Goal: Task Accomplishment & Management: Complete application form

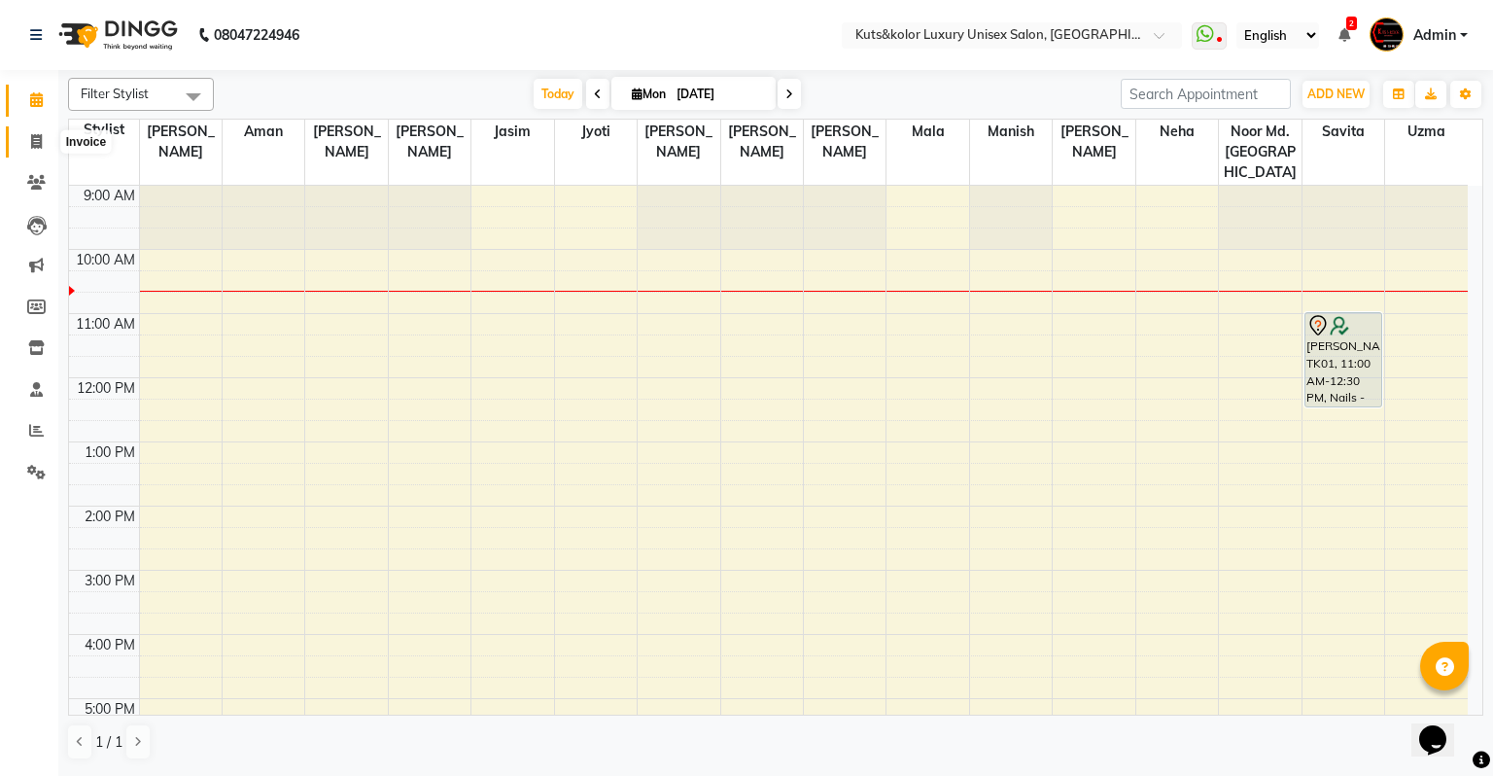
click at [39, 145] on icon at bounding box center [36, 141] width 11 height 15
select select "4172"
select select "service"
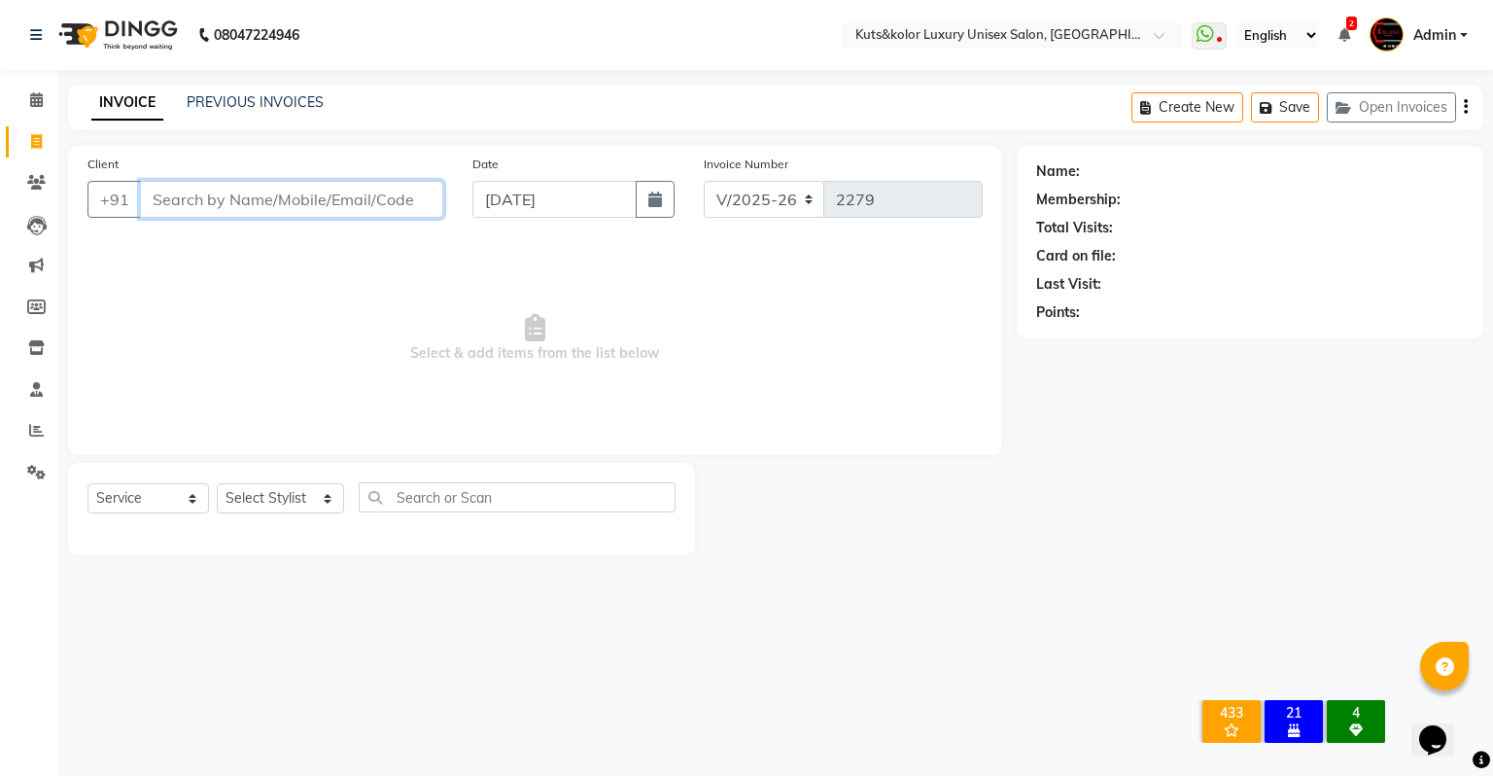
click at [171, 208] on input "Client" at bounding box center [291, 199] width 303 height 37
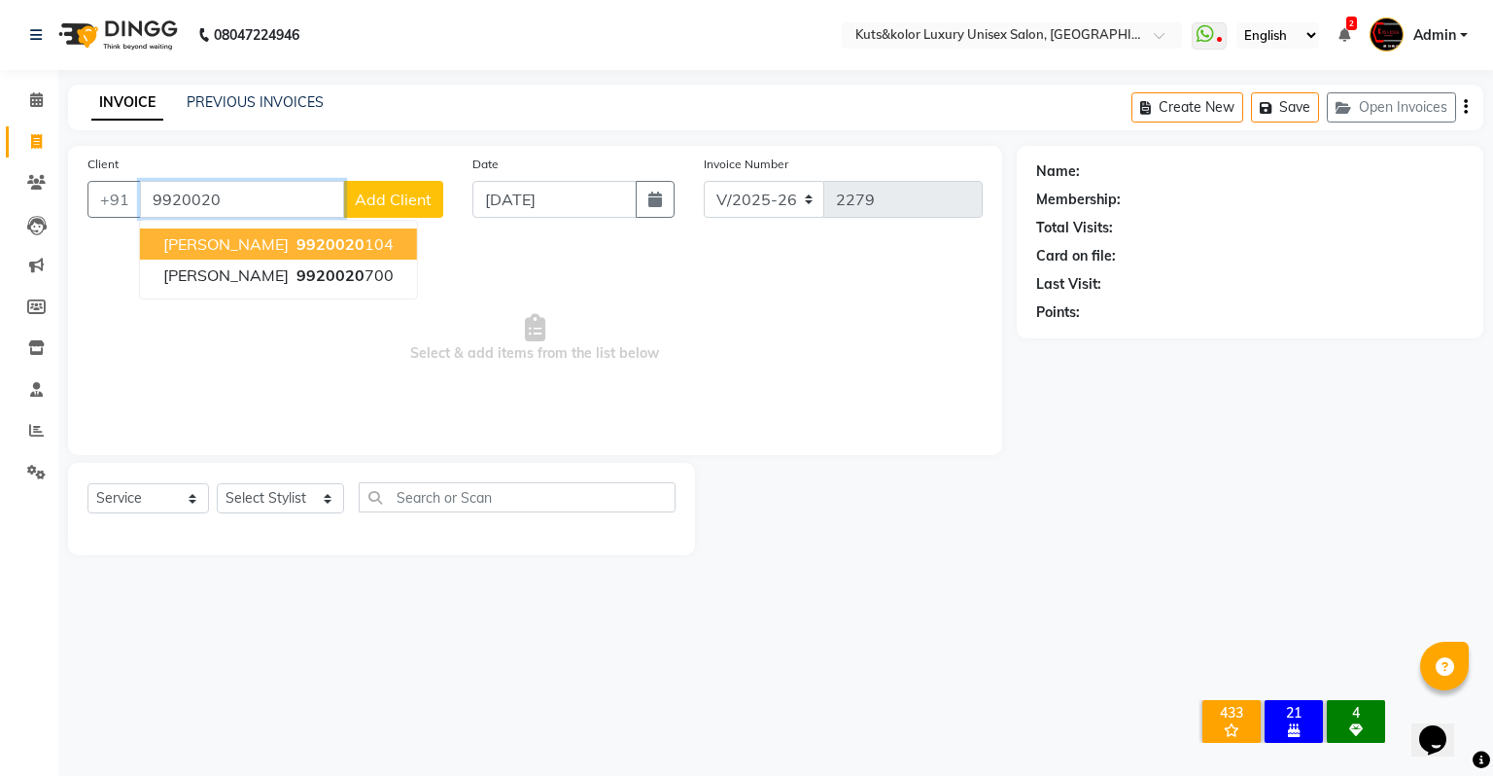
click at [296, 251] on span "9920020" at bounding box center [330, 243] width 68 height 19
type input "9920020104"
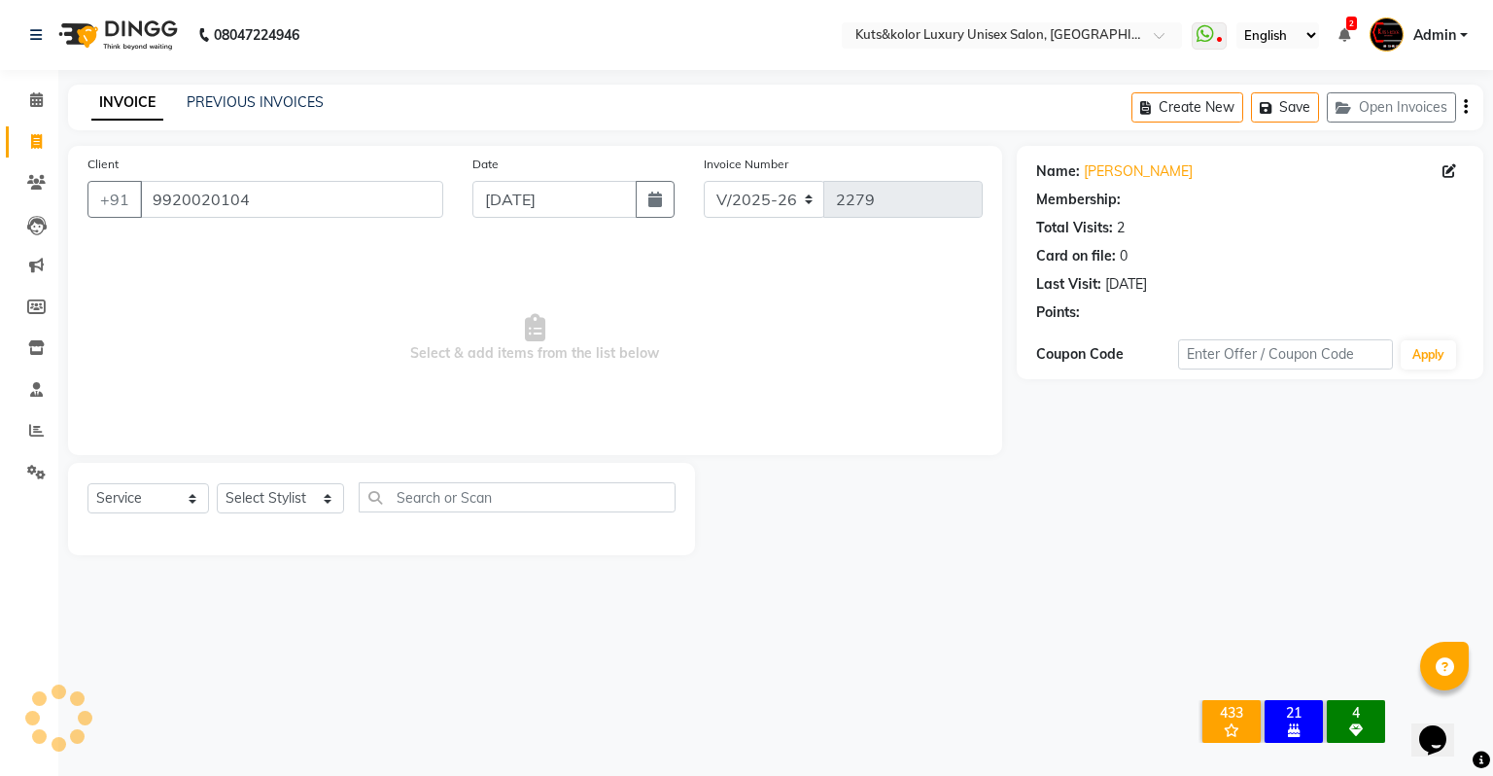
select select "1: Object"
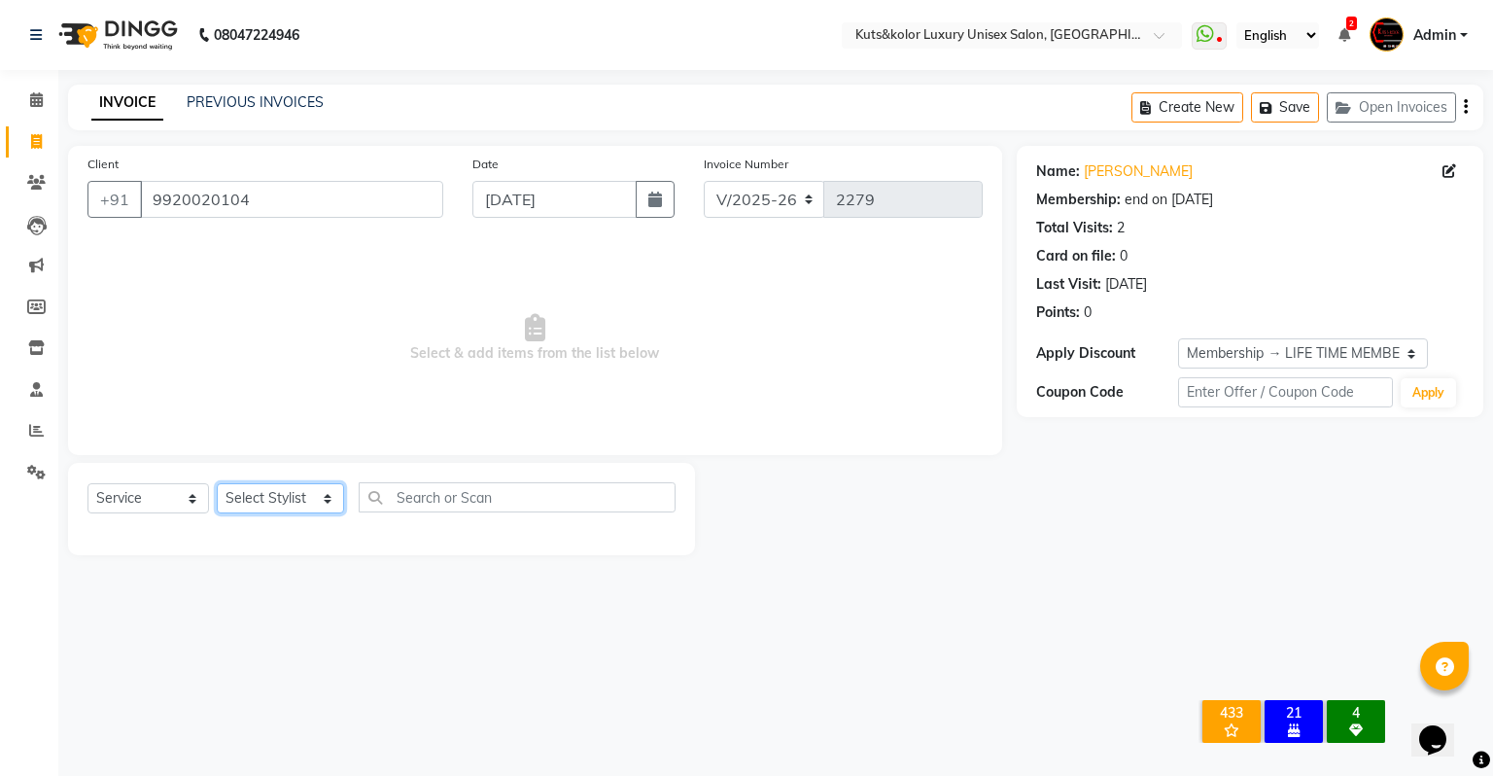
click at [285, 501] on select "Select Stylist [PERSON_NAME] [PERSON_NAME] [PERSON_NAME] [PERSON_NAME] [PERSON_…" at bounding box center [280, 498] width 127 height 30
select select "75468"
click at [217, 484] on select "Select Stylist [PERSON_NAME] [PERSON_NAME] [PERSON_NAME] [PERSON_NAME] [PERSON_…" at bounding box center [280, 498] width 127 height 30
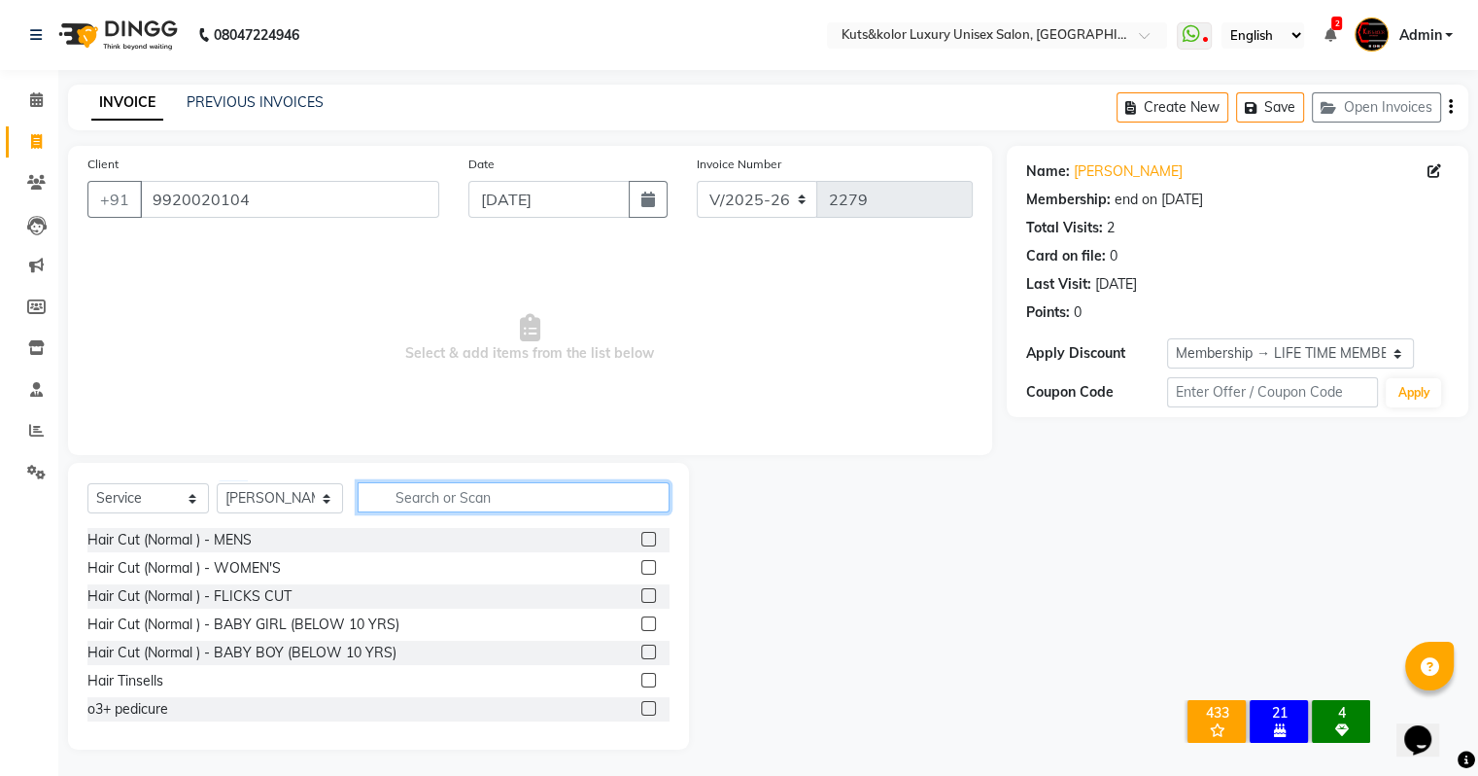
click at [450, 503] on input "text" at bounding box center [514, 497] width 312 height 30
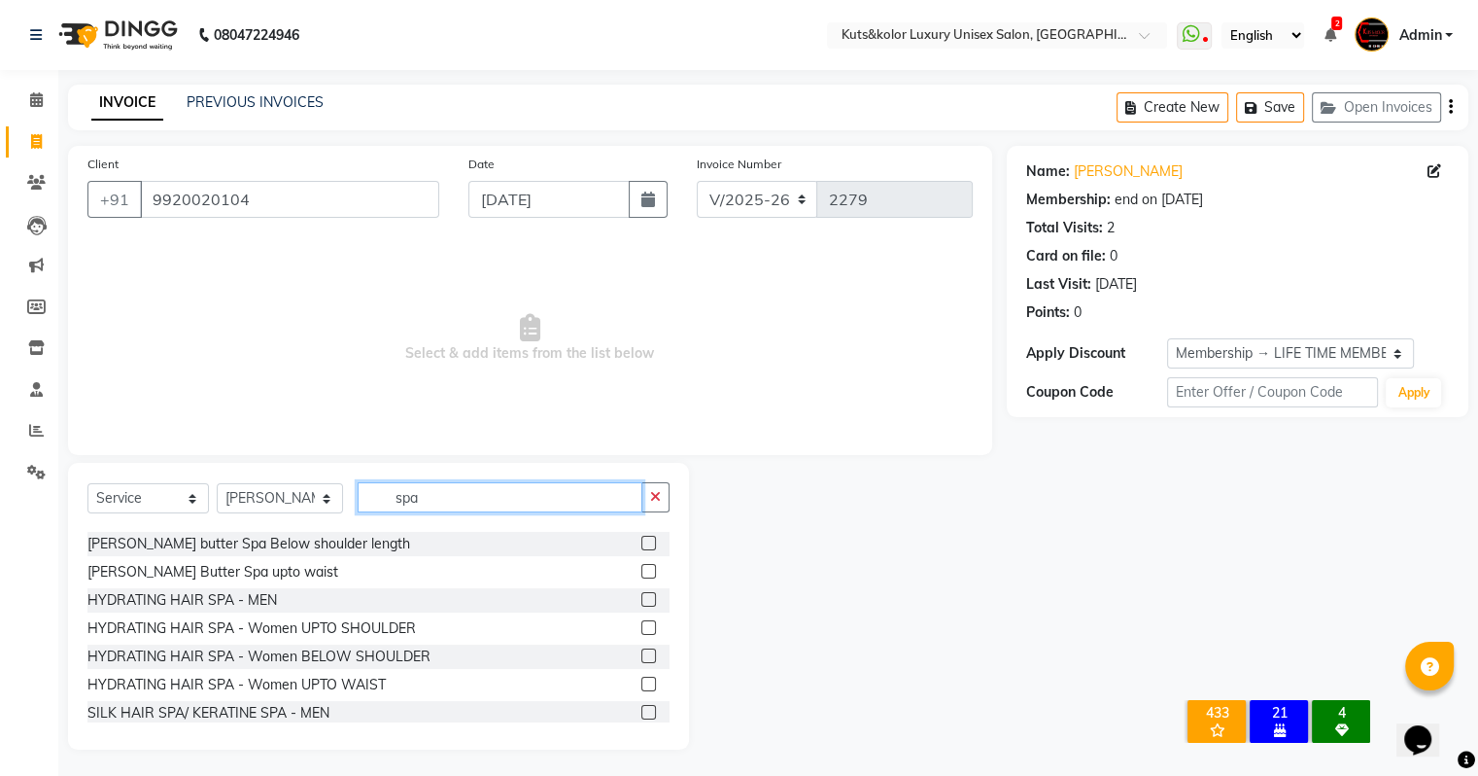
scroll to position [117, 0]
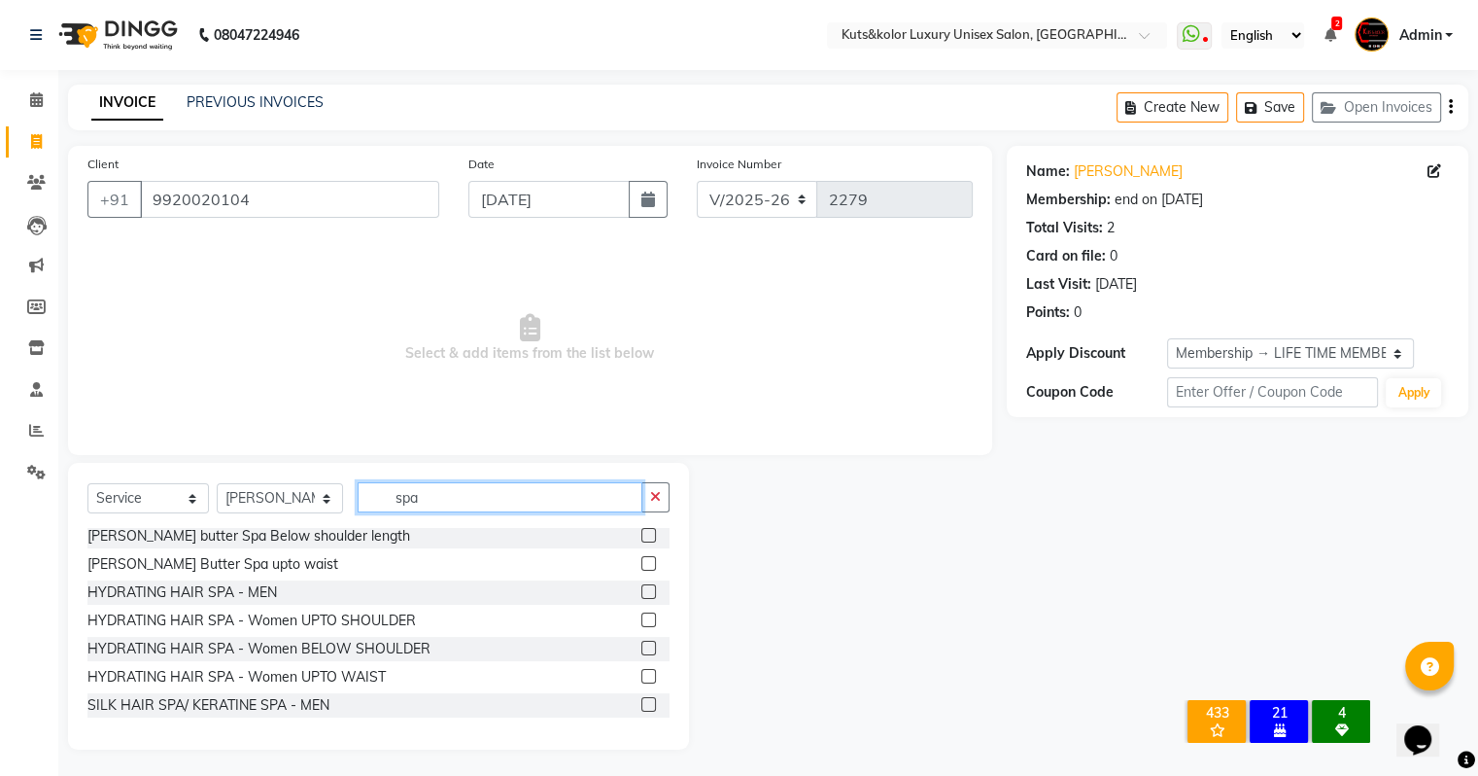
type input "spa"
click at [642, 651] on label at bounding box center [649, 648] width 15 height 15
click at [642, 651] on input "checkbox" at bounding box center [648, 648] width 13 height 13
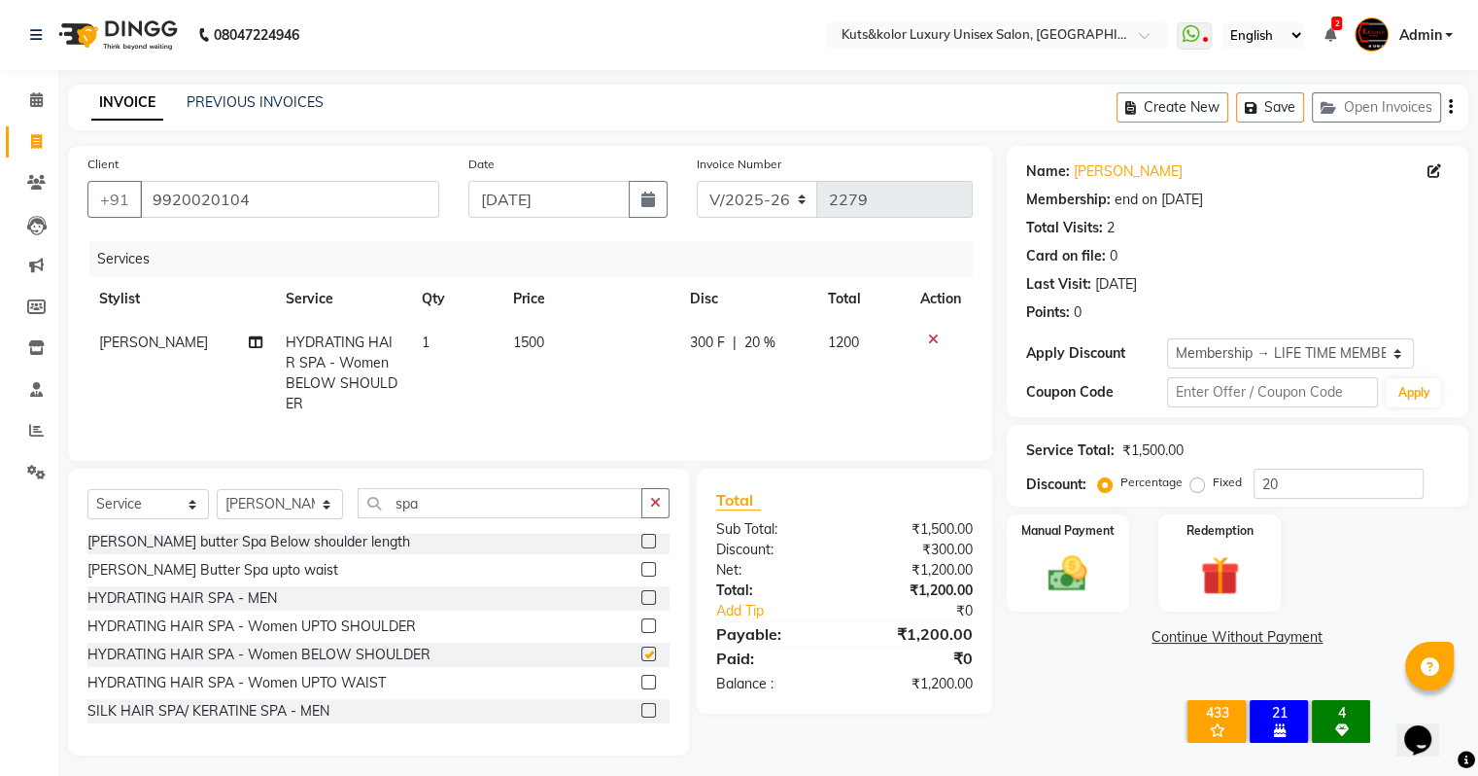
checkbox input "false"
click at [512, 385] on td "1500" at bounding box center [590, 373] width 177 height 105
select select "75468"
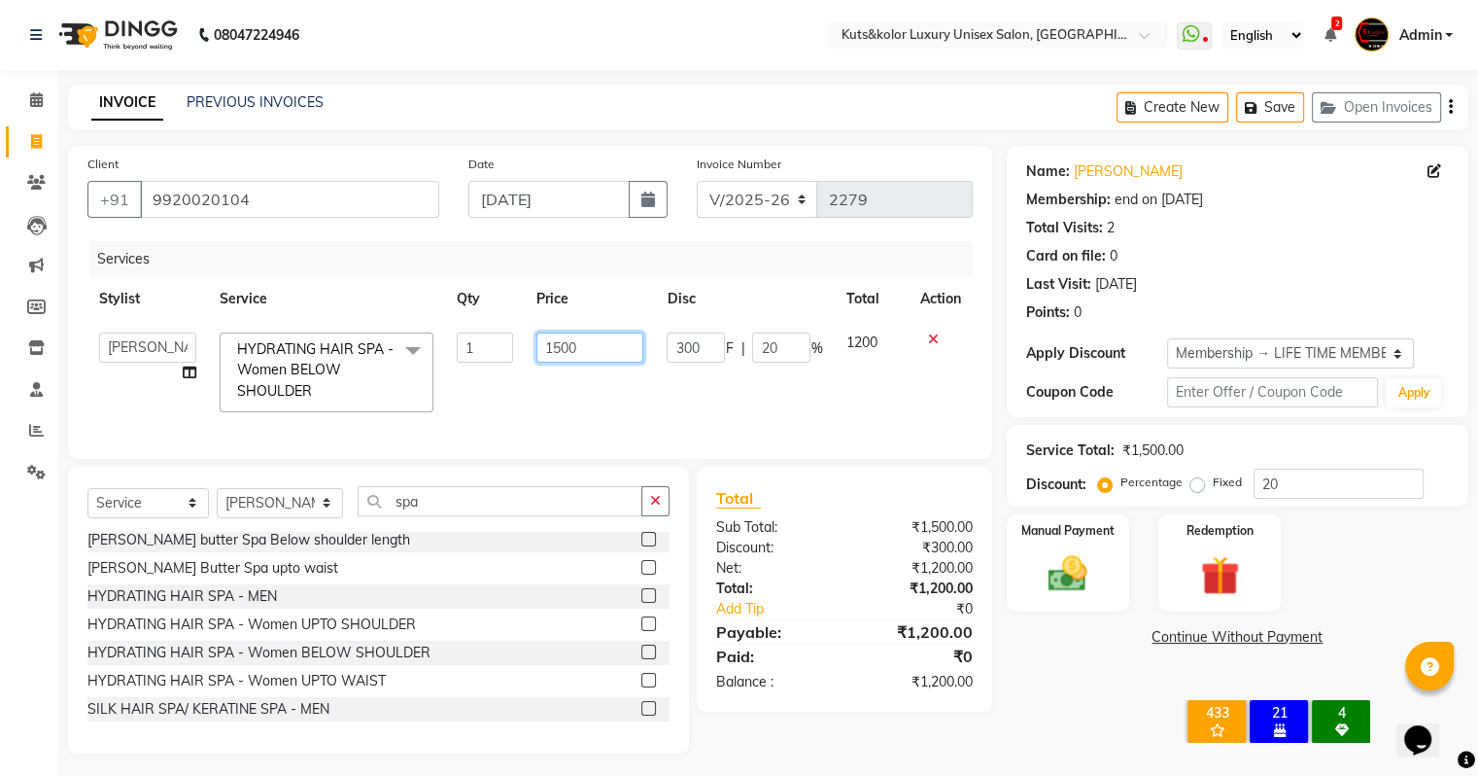
click at [565, 340] on input "1500" at bounding box center [590, 347] width 107 height 30
type input "1200"
click at [587, 383] on td "1200" at bounding box center [590, 372] width 130 height 103
select select "75468"
click at [1098, 593] on img at bounding box center [1067, 574] width 65 height 47
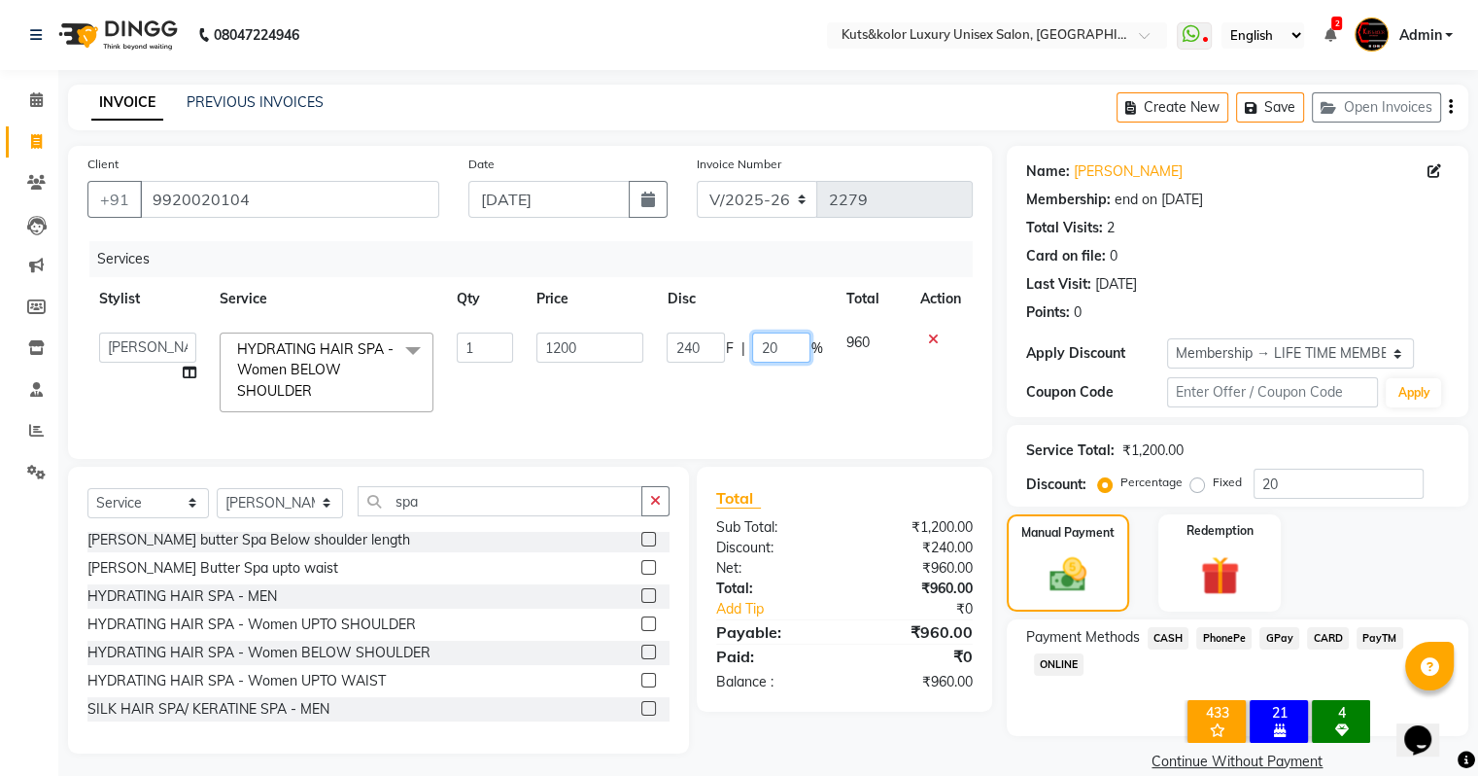
drag, startPoint x: 760, startPoint y: 364, endPoint x: 778, endPoint y: 351, distance: 21.6
click at [778, 351] on td "240 F | 20 %" at bounding box center [744, 372] width 179 height 103
click at [778, 351] on input "20" at bounding box center [781, 347] width 58 height 30
type input "2"
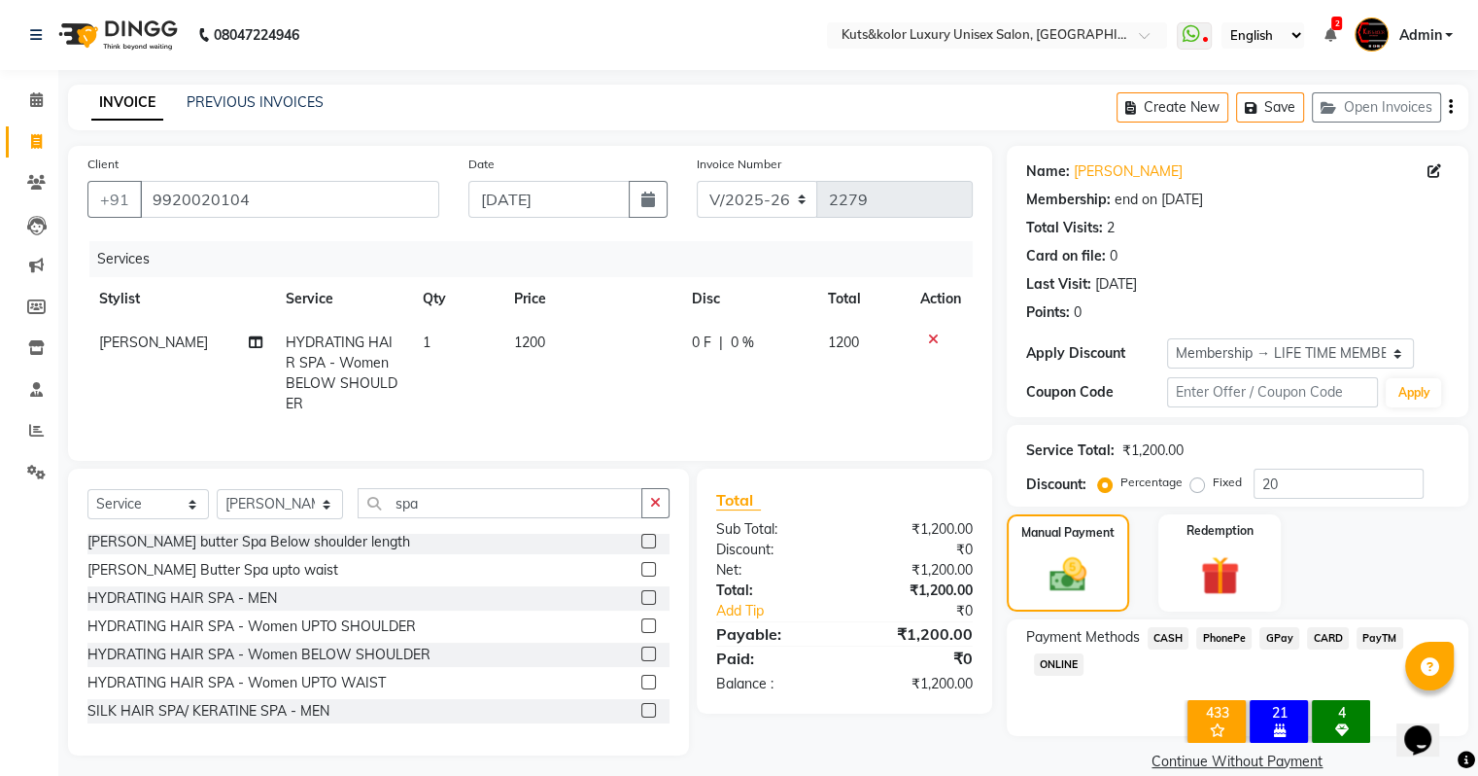
click at [557, 352] on td "1200" at bounding box center [592, 373] width 178 height 105
select select "75468"
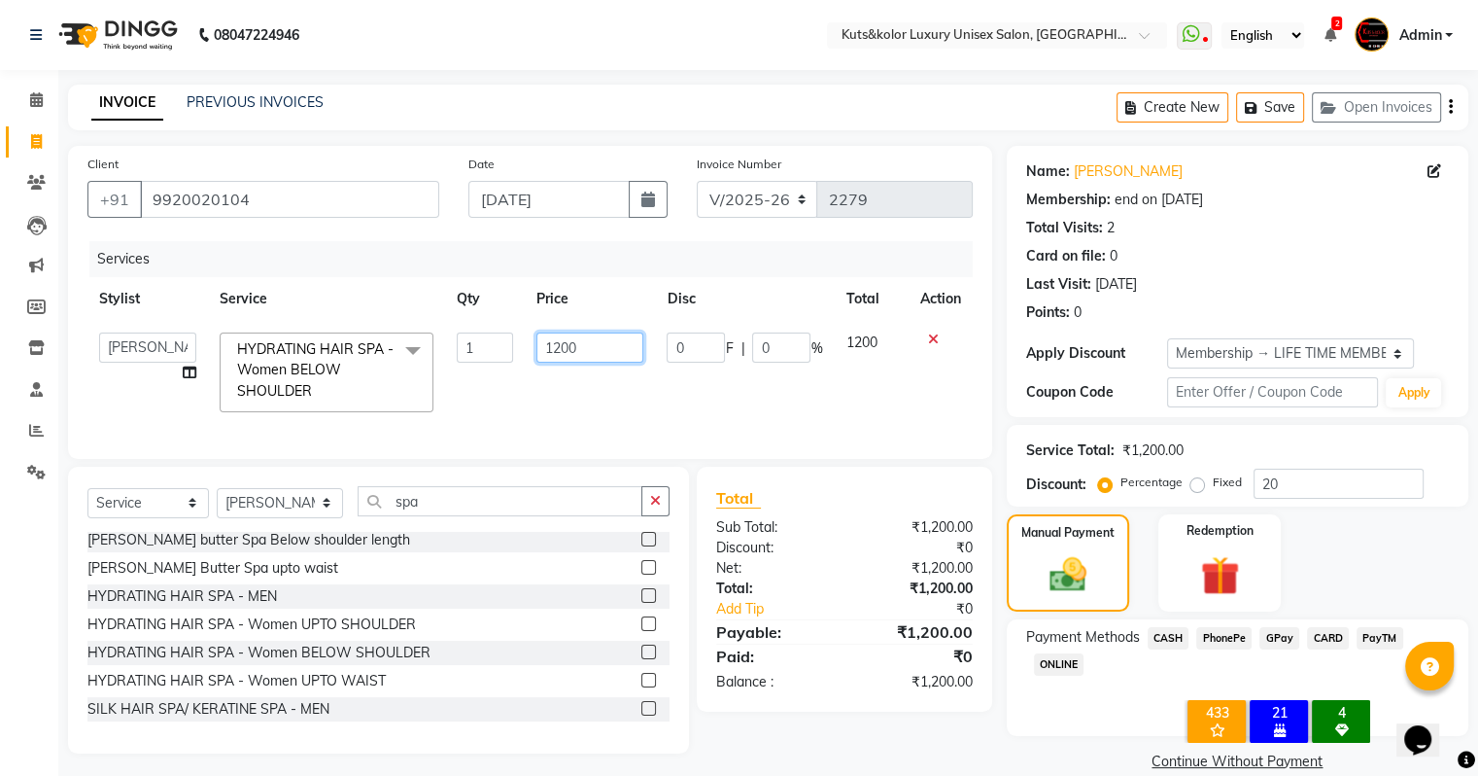
click at [561, 352] on input "1200" at bounding box center [590, 347] width 107 height 30
type input "1500"
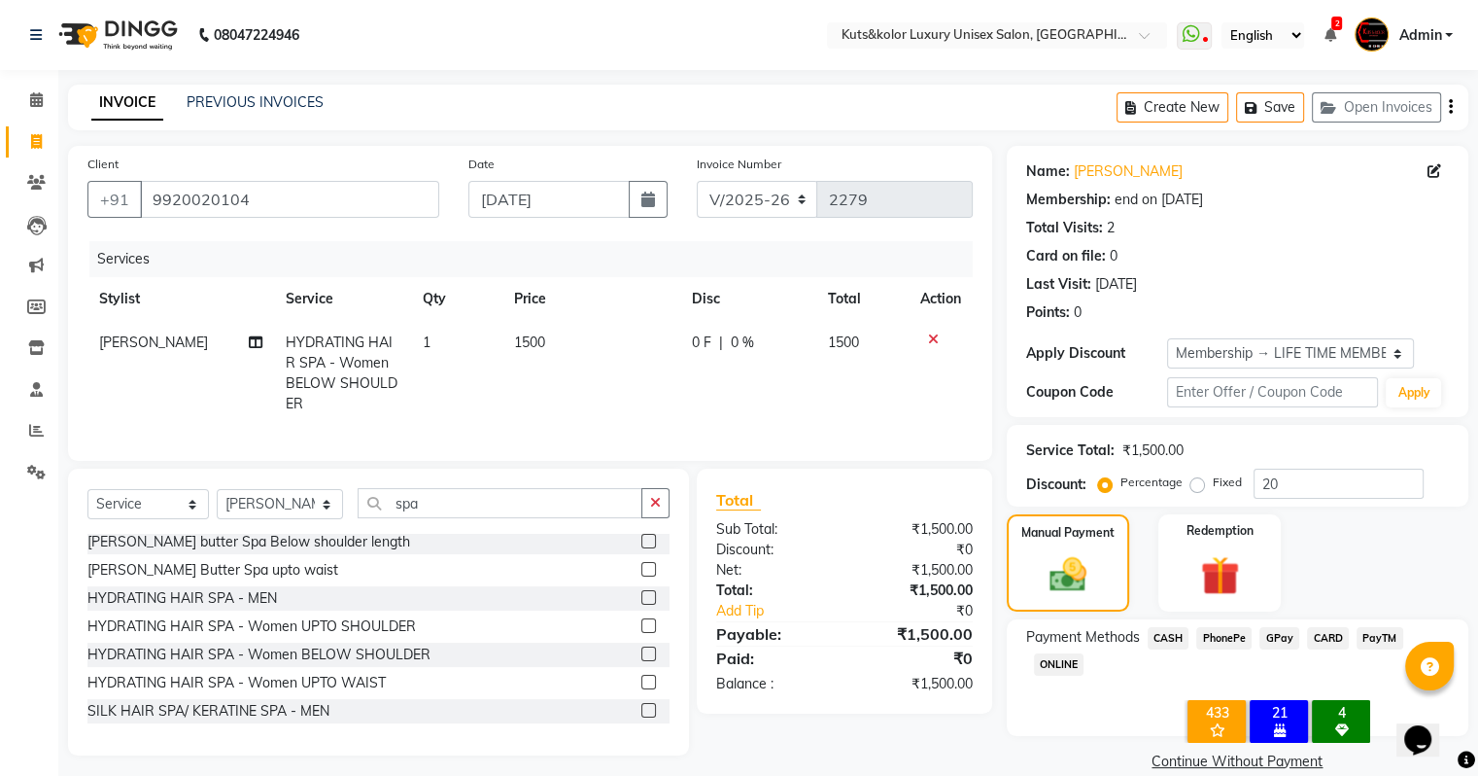
click at [762, 346] on div "0 F | 0 %" at bounding box center [748, 342] width 113 height 20
select select "75468"
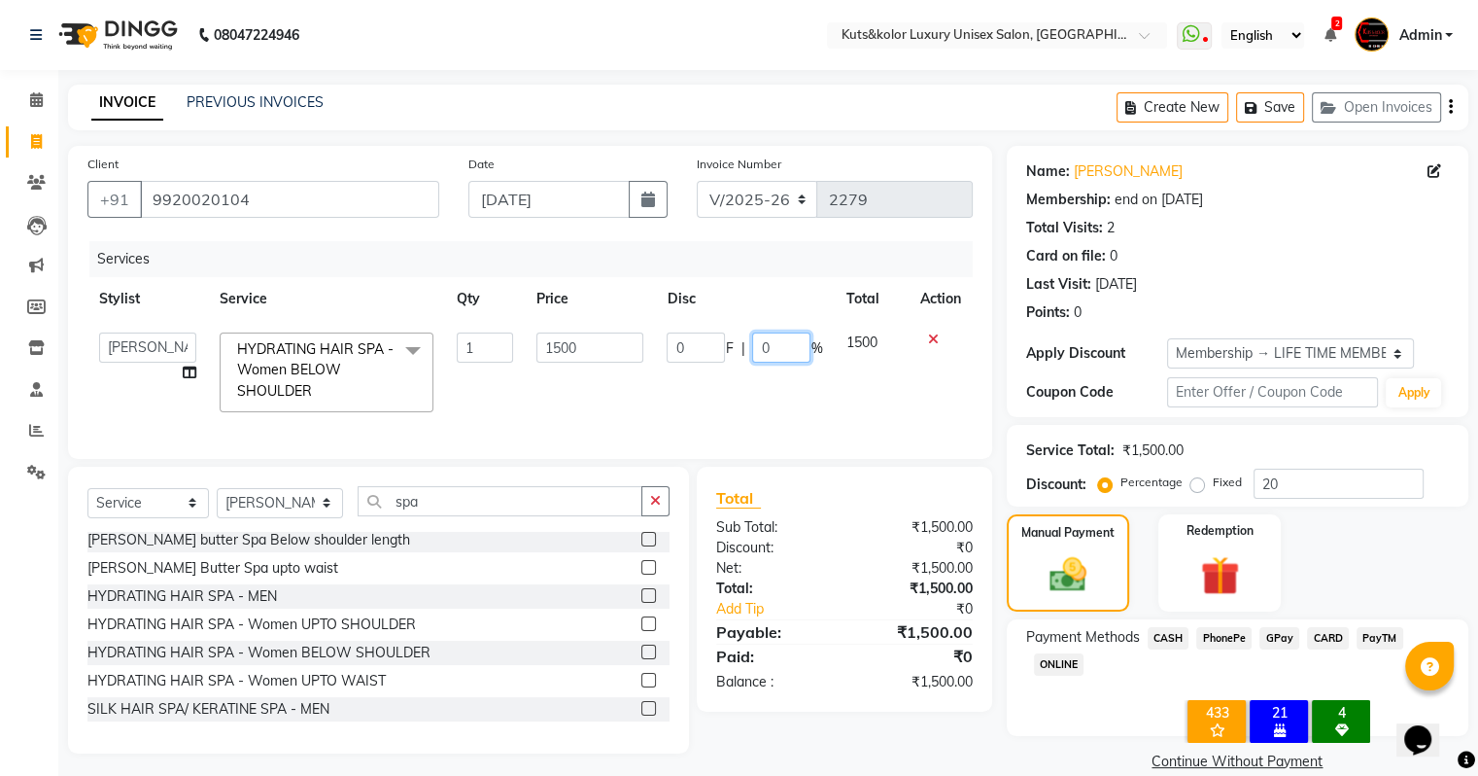
click at [781, 346] on input "0" at bounding box center [781, 347] width 58 height 30
type input "020"
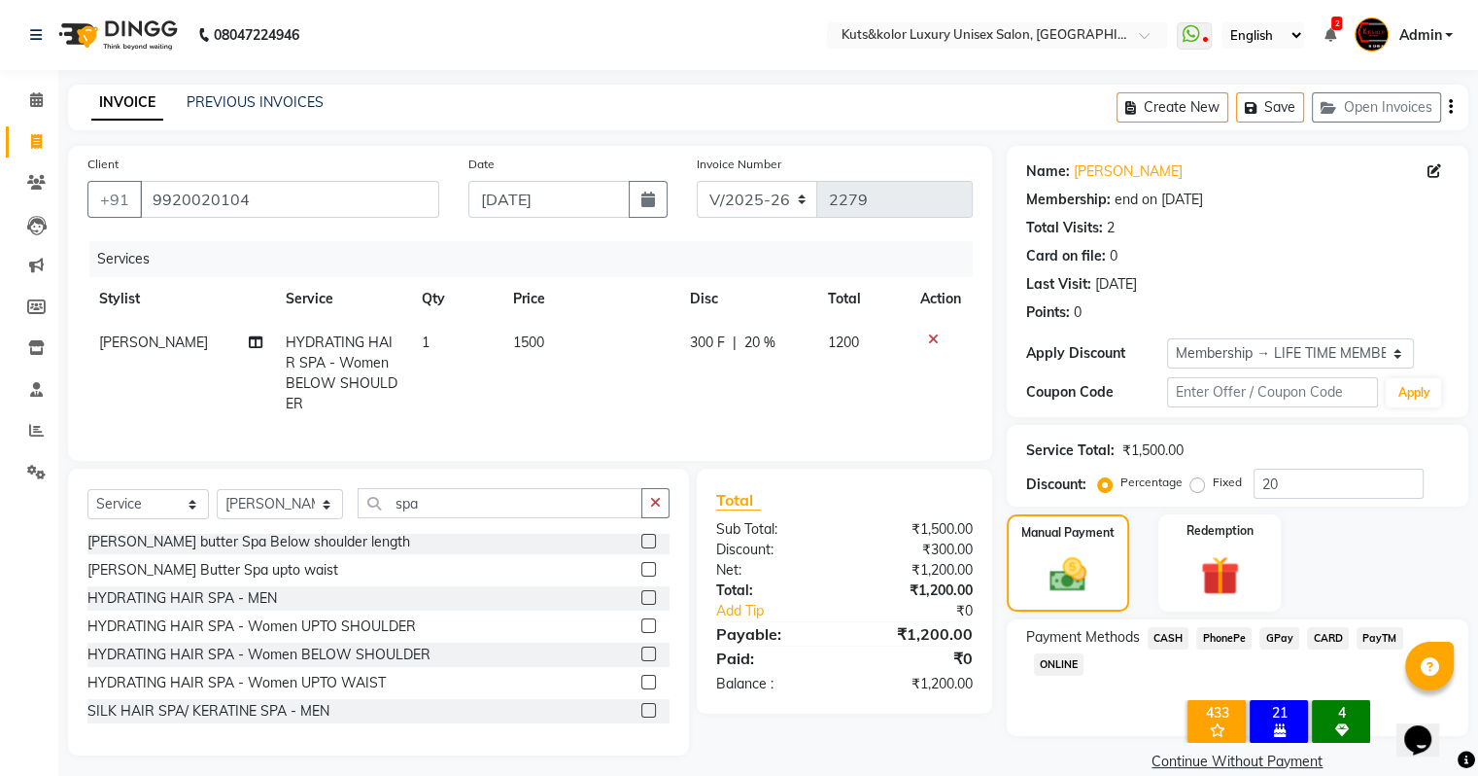
click at [781, 414] on td "300 F | 20 %" at bounding box center [747, 373] width 138 height 105
select select "75468"
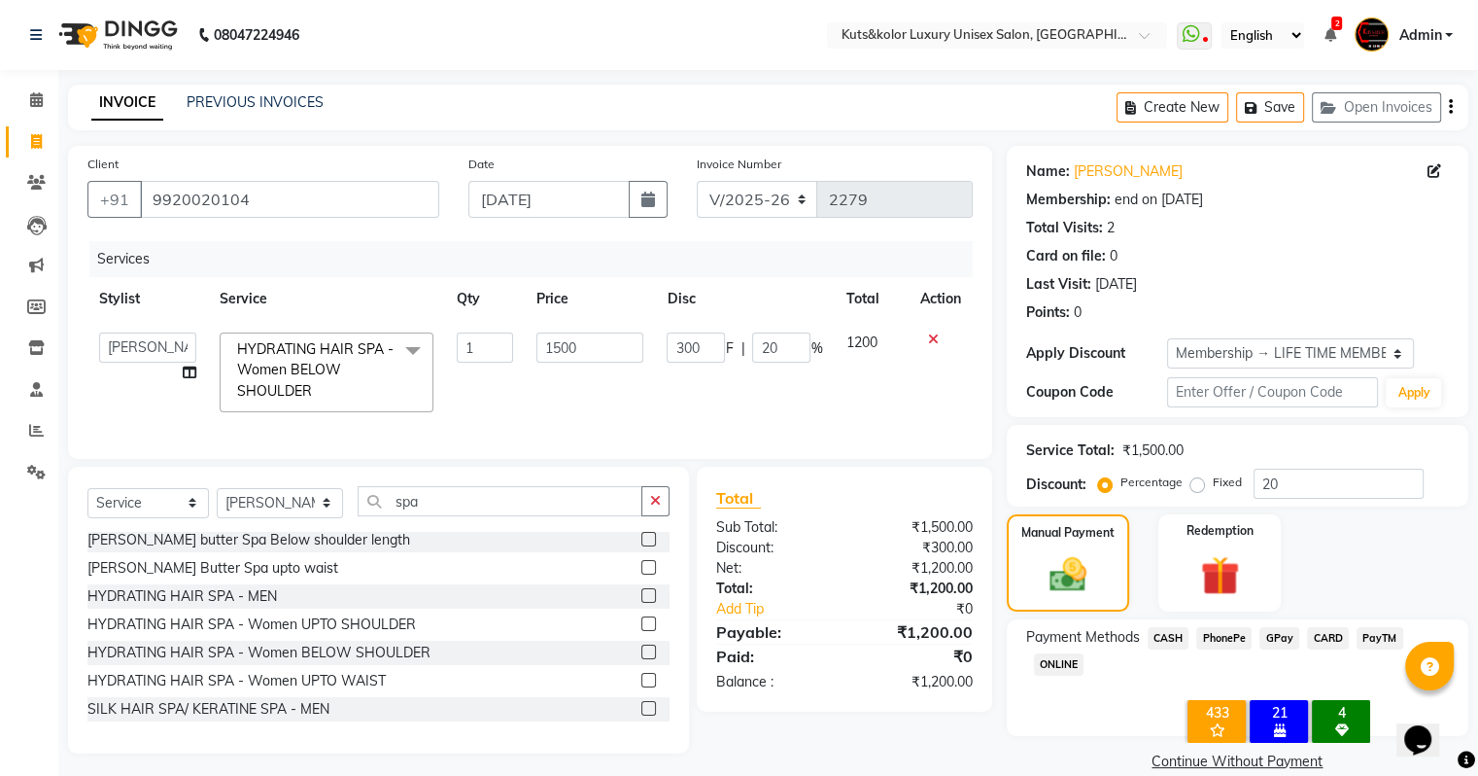
click at [1282, 636] on span "GPay" at bounding box center [1280, 638] width 40 height 22
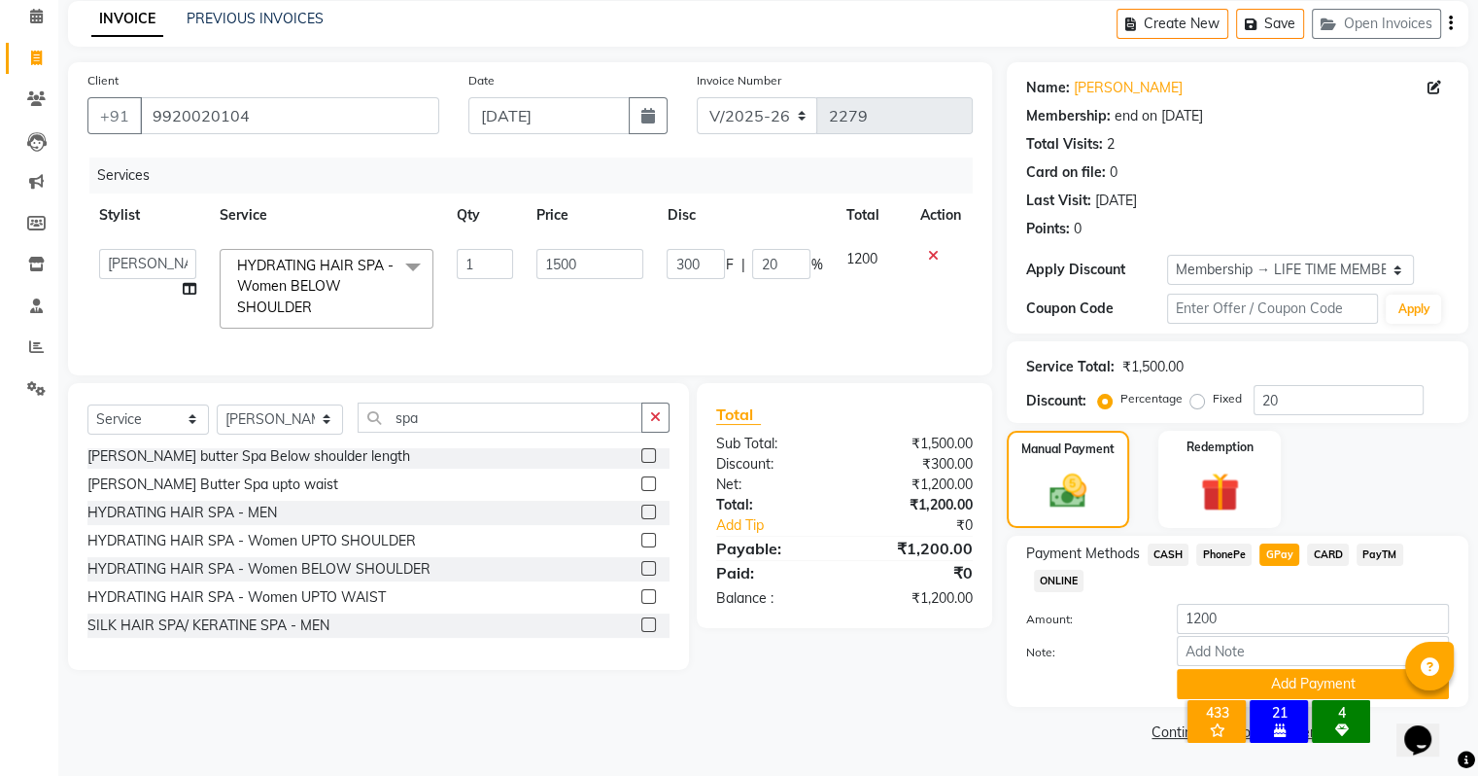
click at [1186, 682] on div "× 433 Root touch-Up Clients 21 Birthday in This month 4 Anniversary in this mon…" at bounding box center [1278, 724] width 243 height 85
click at [1402, 687] on button "Add Payment" at bounding box center [1313, 684] width 272 height 30
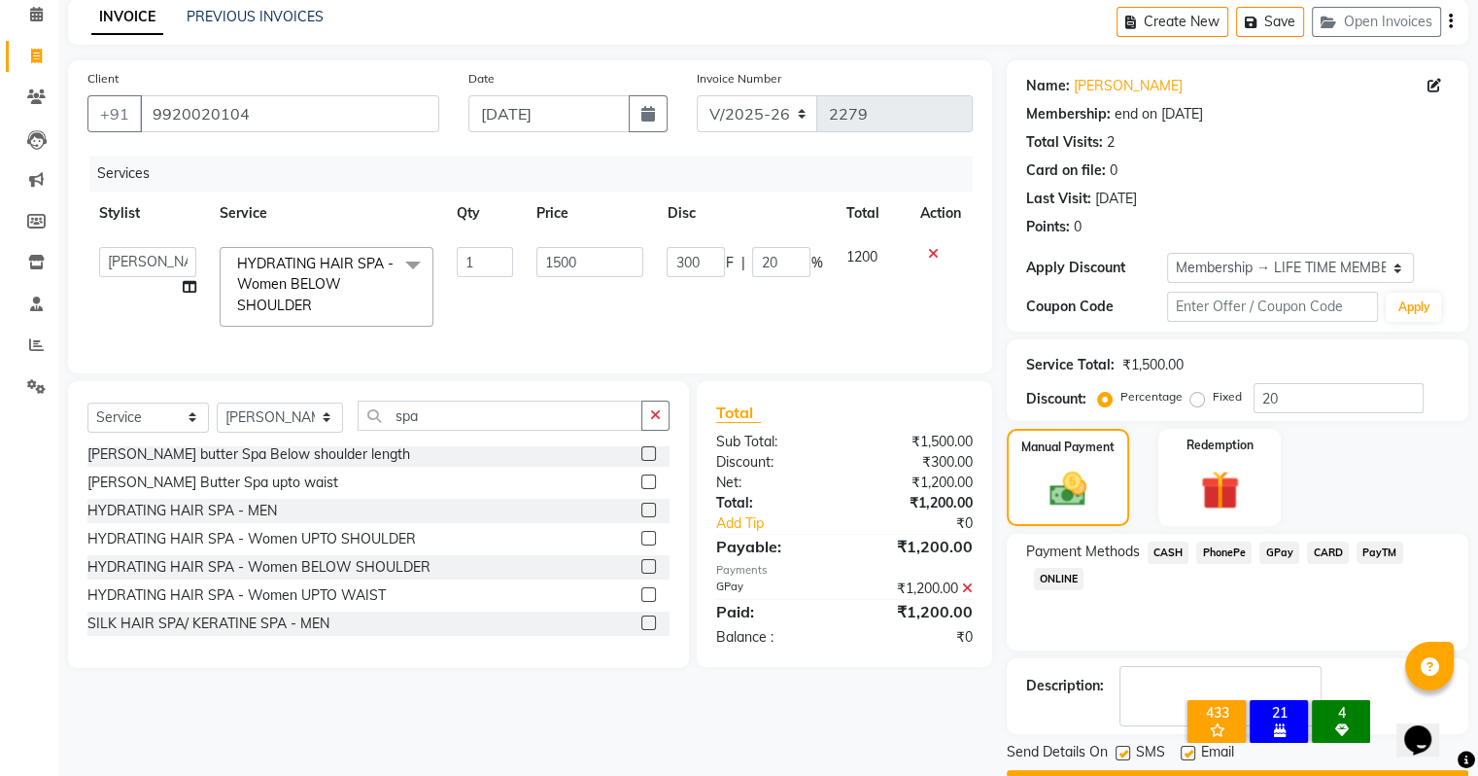
scroll to position [124, 0]
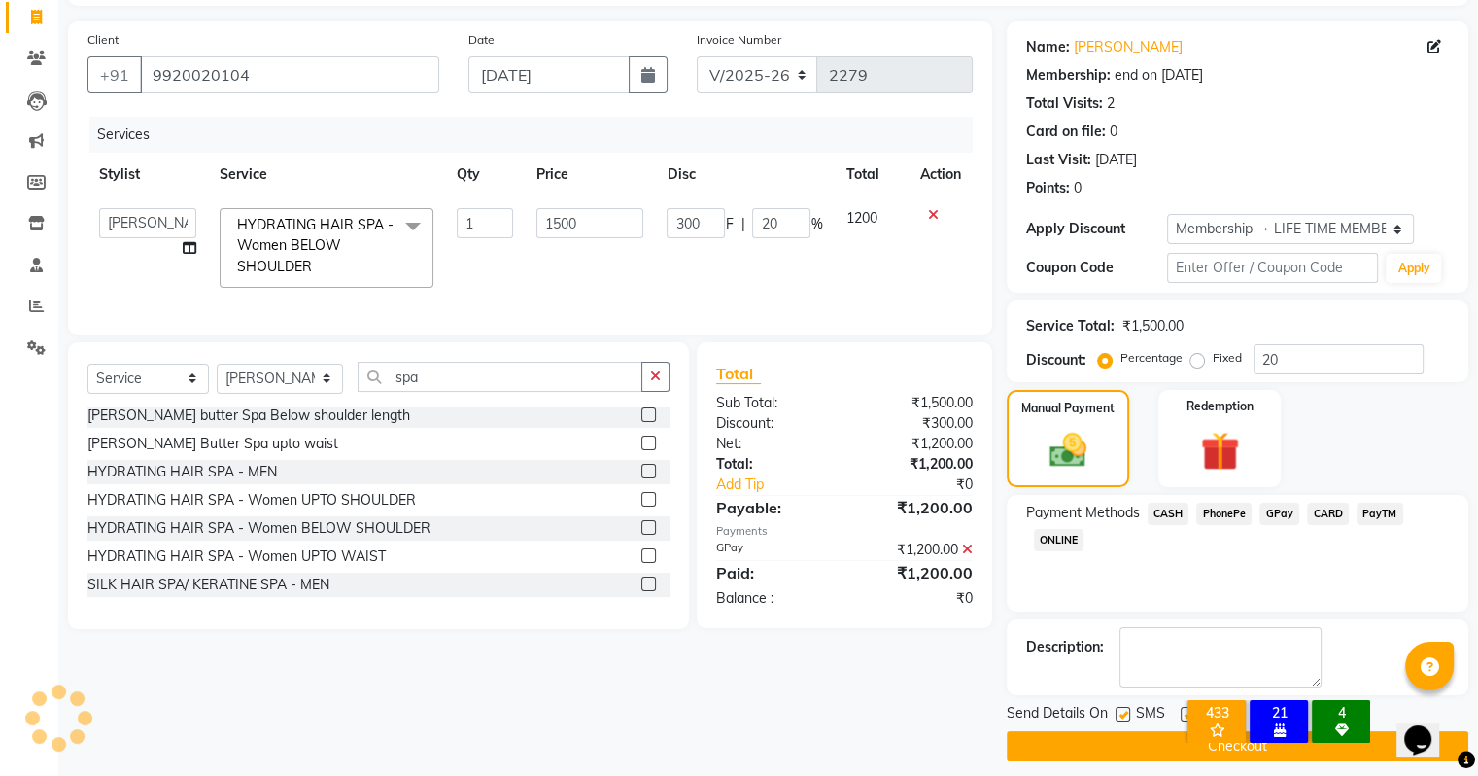
click at [1120, 713] on label at bounding box center [1123, 714] width 15 height 15
click at [1120, 713] on input "checkbox" at bounding box center [1122, 715] width 13 height 13
checkbox input "false"
click at [1120, 737] on button "Checkout" at bounding box center [1238, 746] width 462 height 30
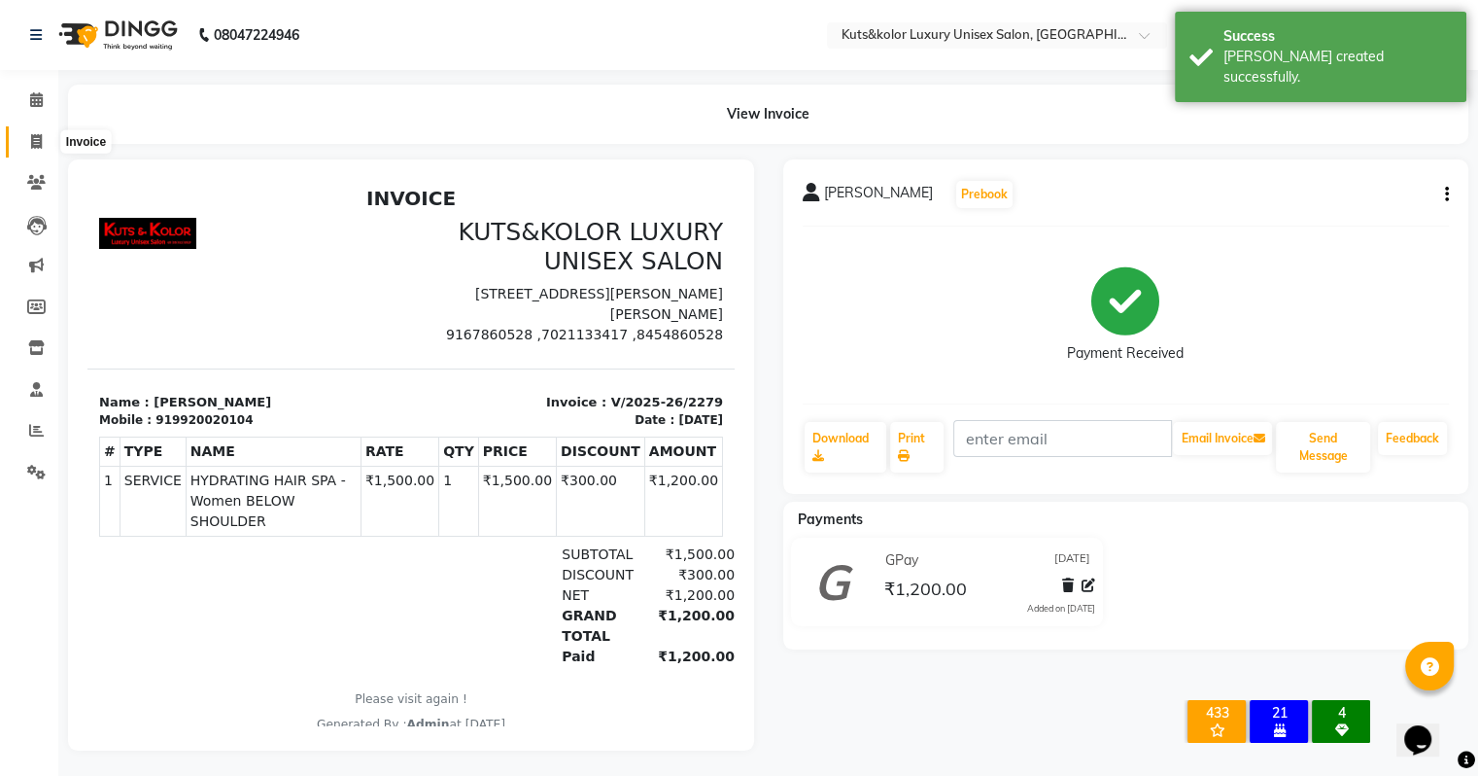
click at [27, 144] on span at bounding box center [36, 142] width 34 height 22
select select "service"
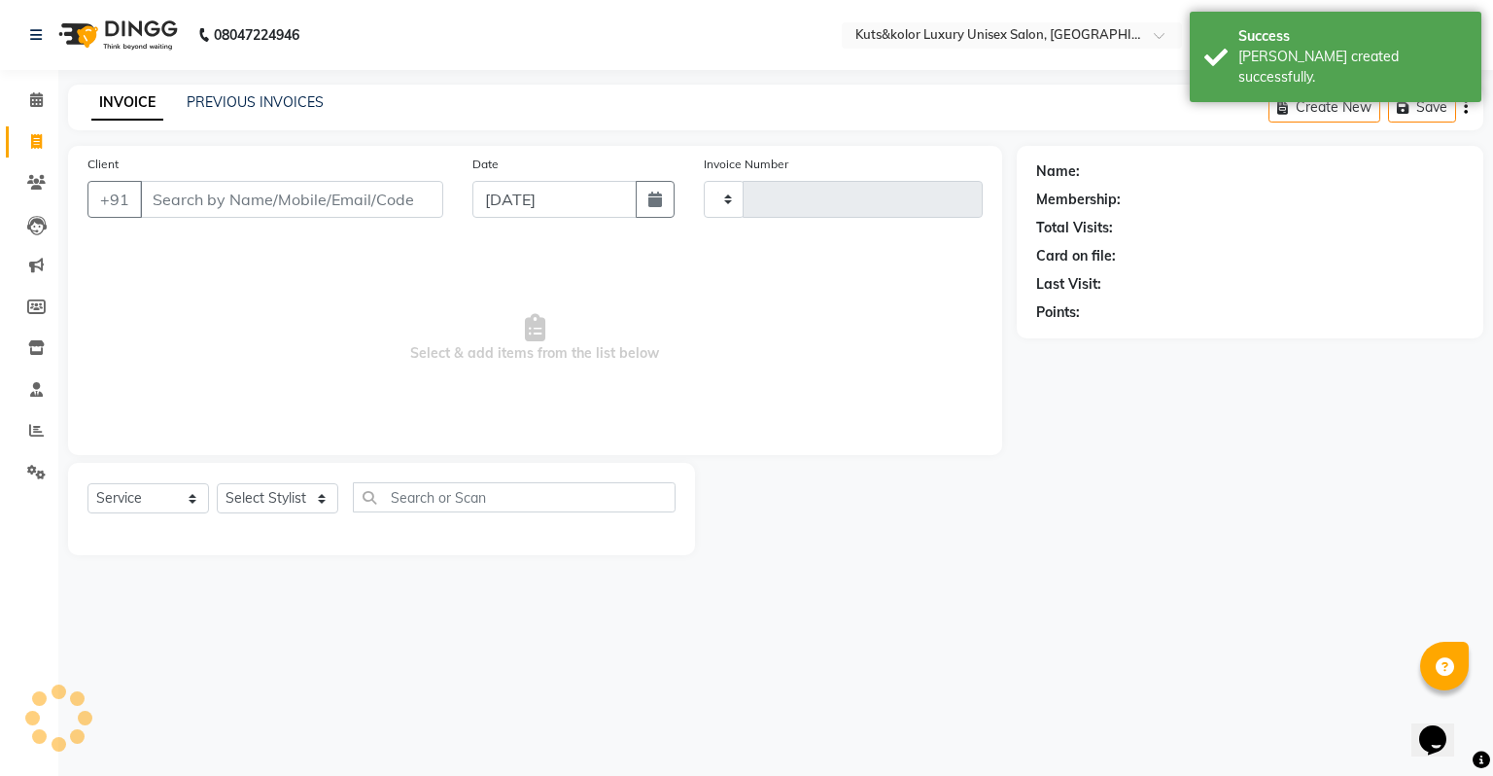
type input "2280"
select select "4172"
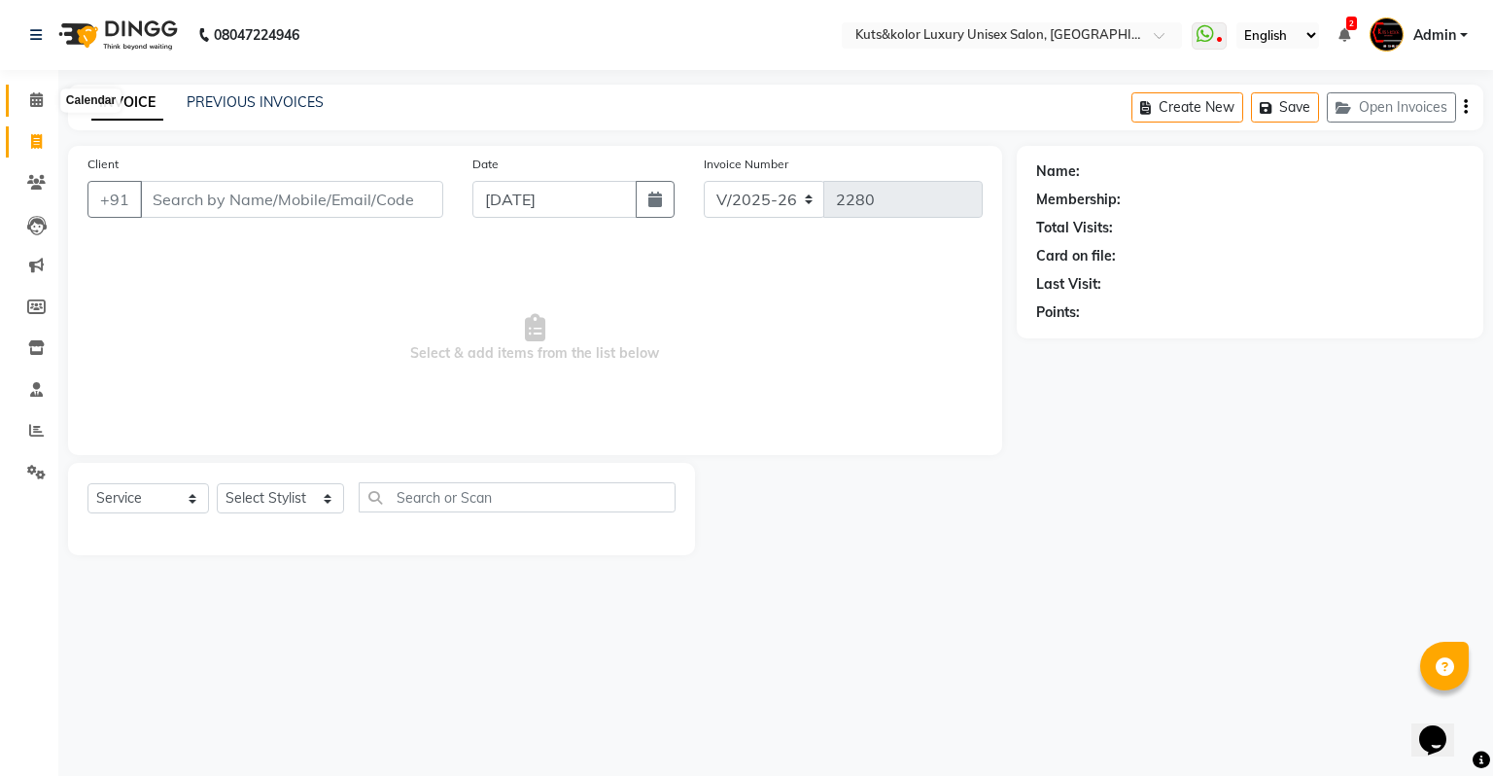
click at [34, 96] on icon at bounding box center [36, 99] width 13 height 15
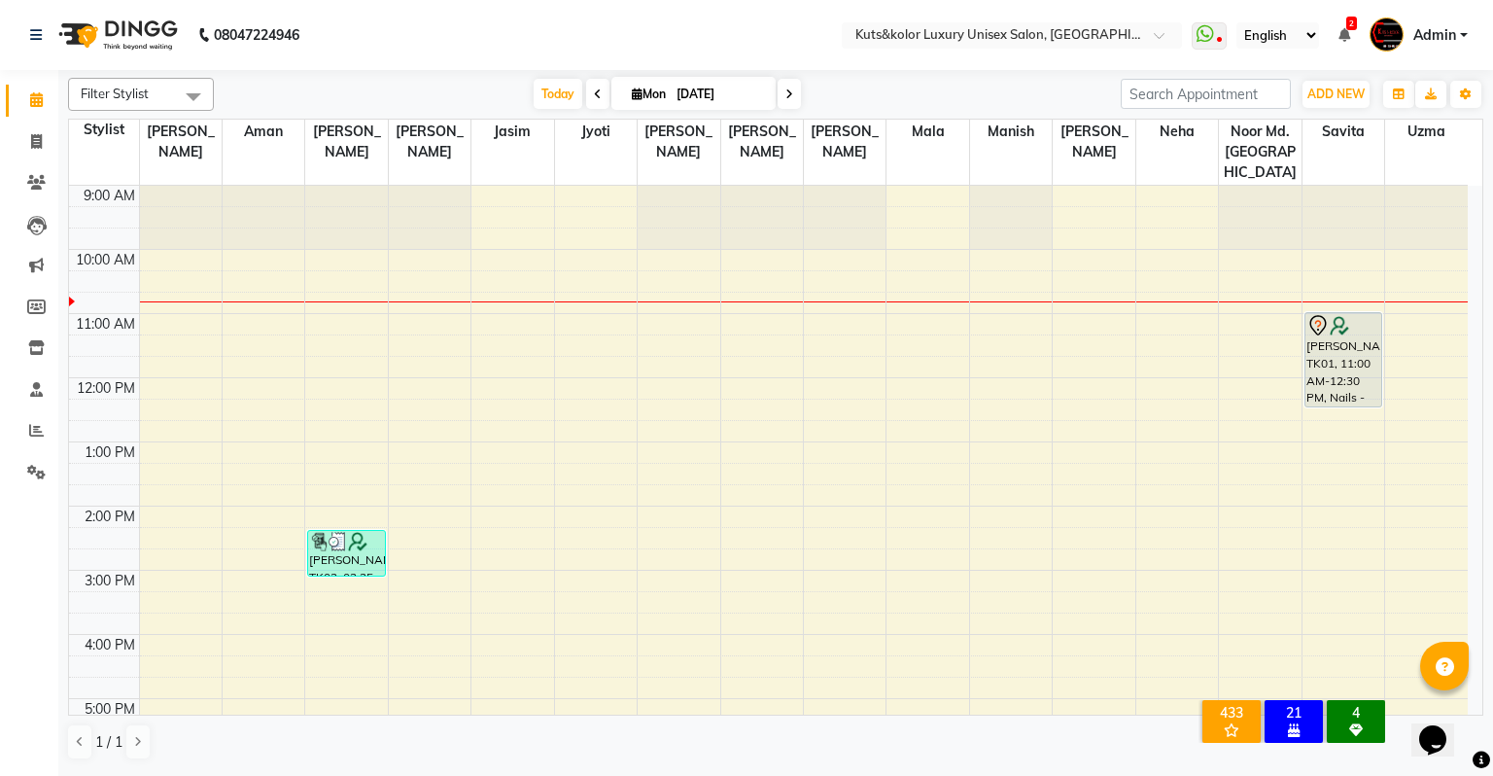
click at [713, 86] on input "[DATE]" at bounding box center [719, 94] width 97 height 29
select select "9"
select select "2025"
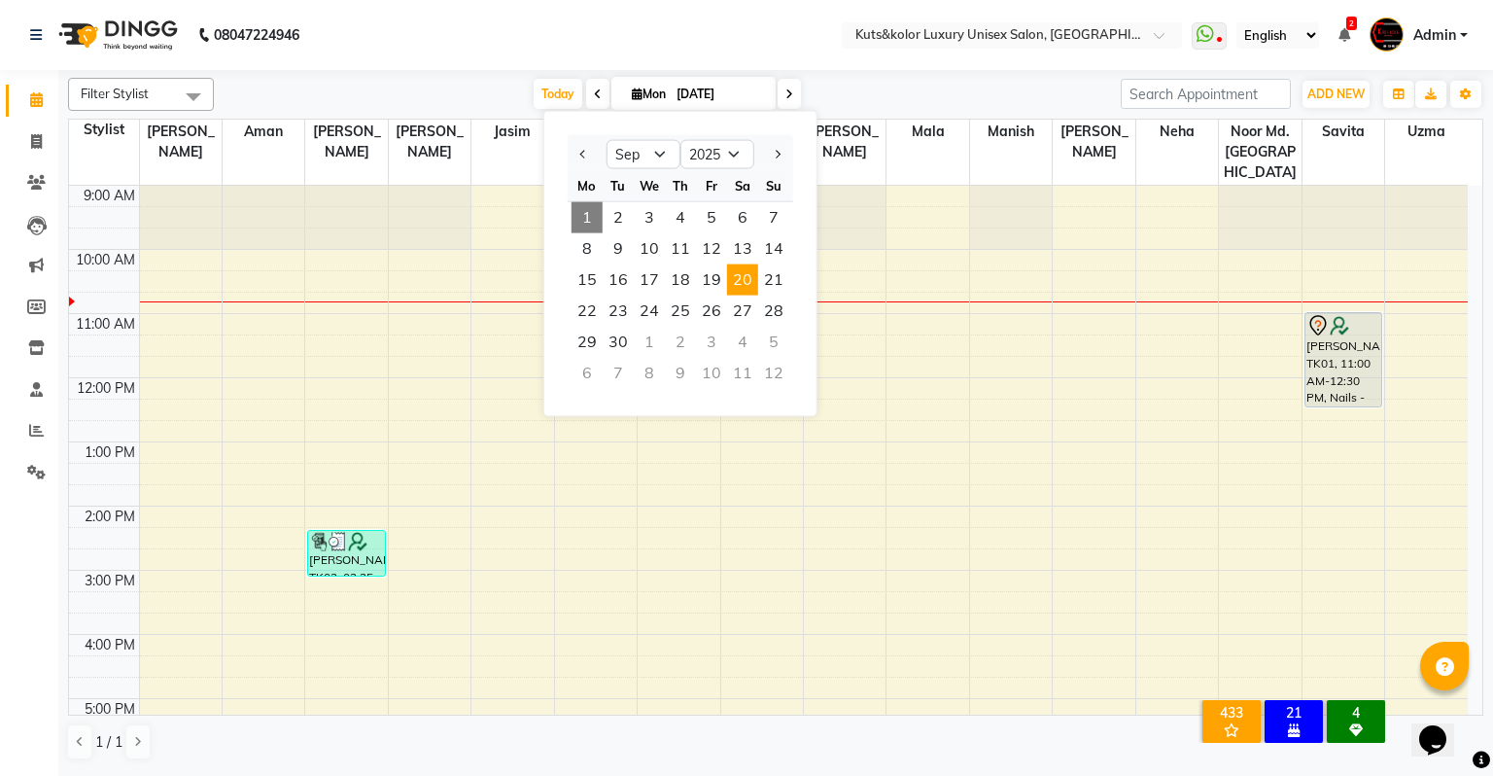
click at [749, 290] on span "20" at bounding box center [742, 279] width 31 height 31
type input "[DATE]"
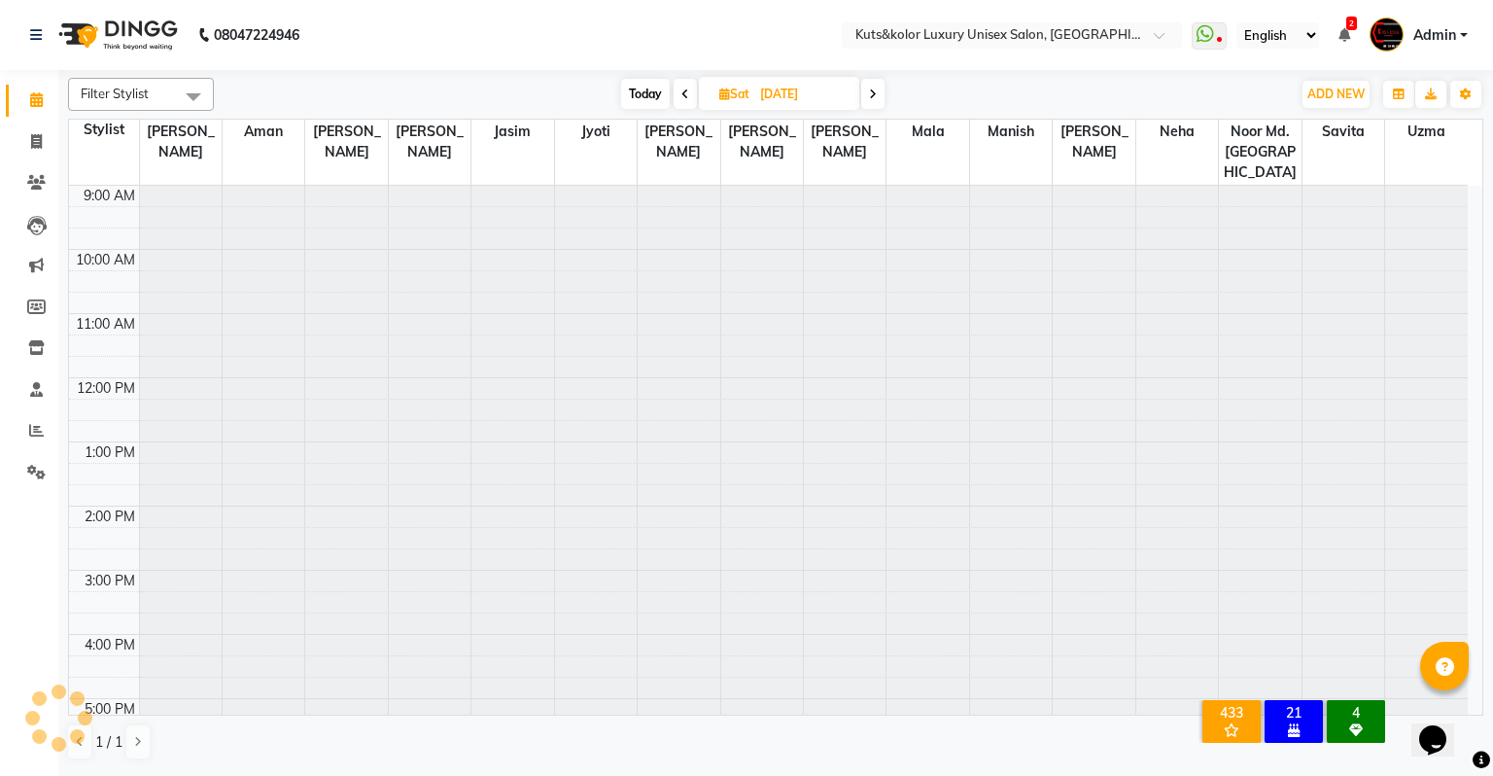
scroll to position [64, 0]
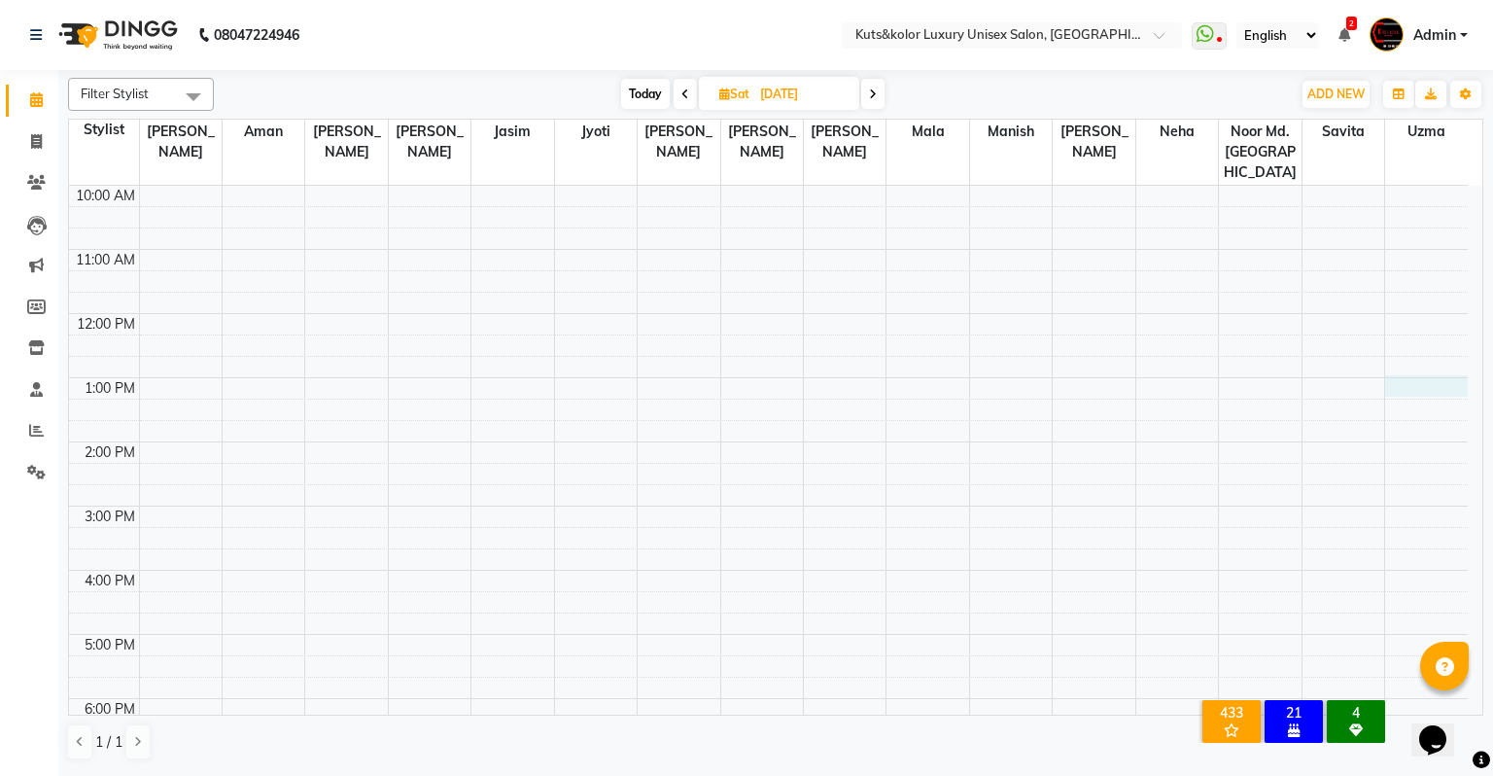
click at [1419, 364] on div "9:00 AM 10:00 AM 11:00 AM 12:00 PM 1:00 PM 2:00 PM 3:00 PM 4:00 PM 5:00 PM 6:00…" at bounding box center [768, 537] width 1399 height 833
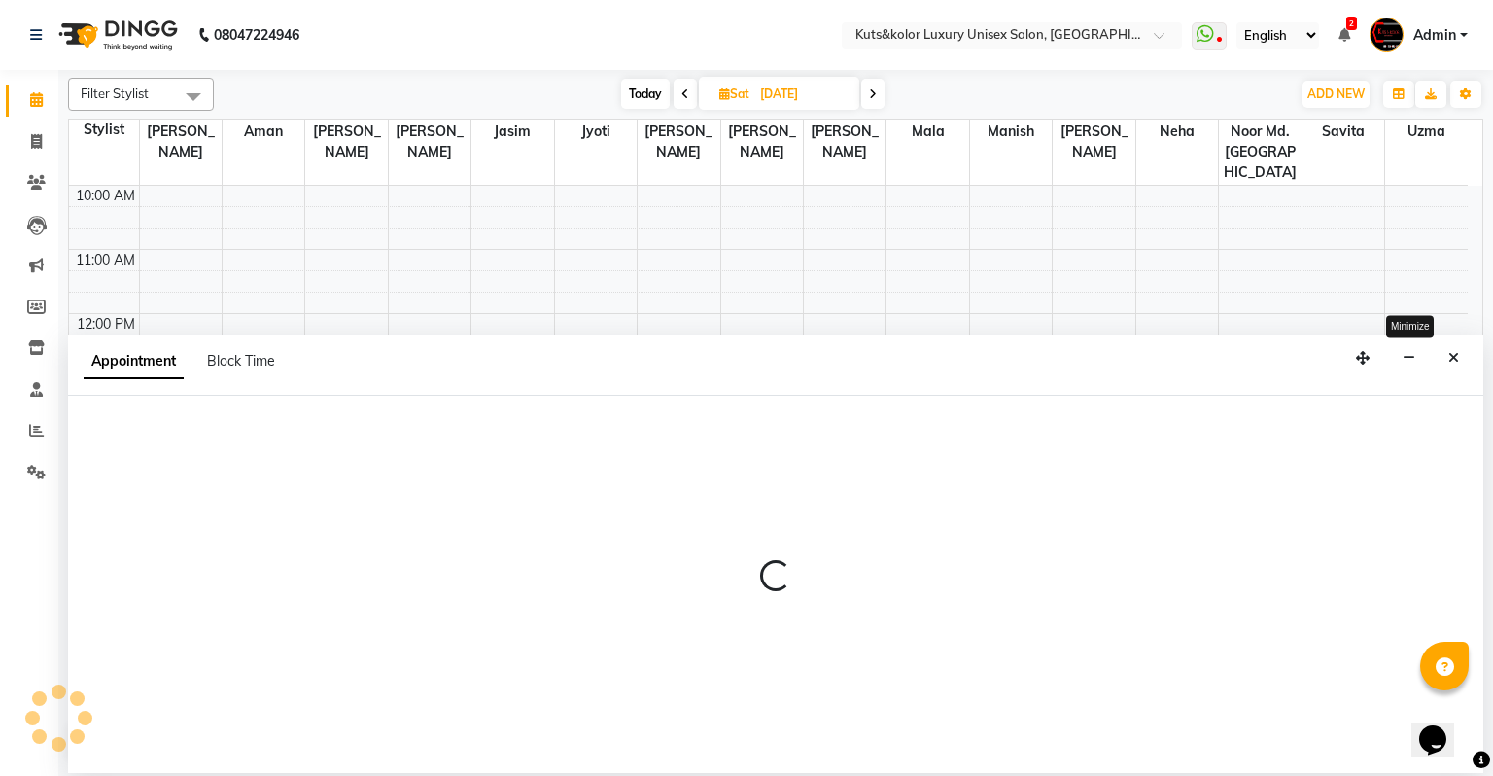
select select "86061"
select select "780"
select select "tentative"
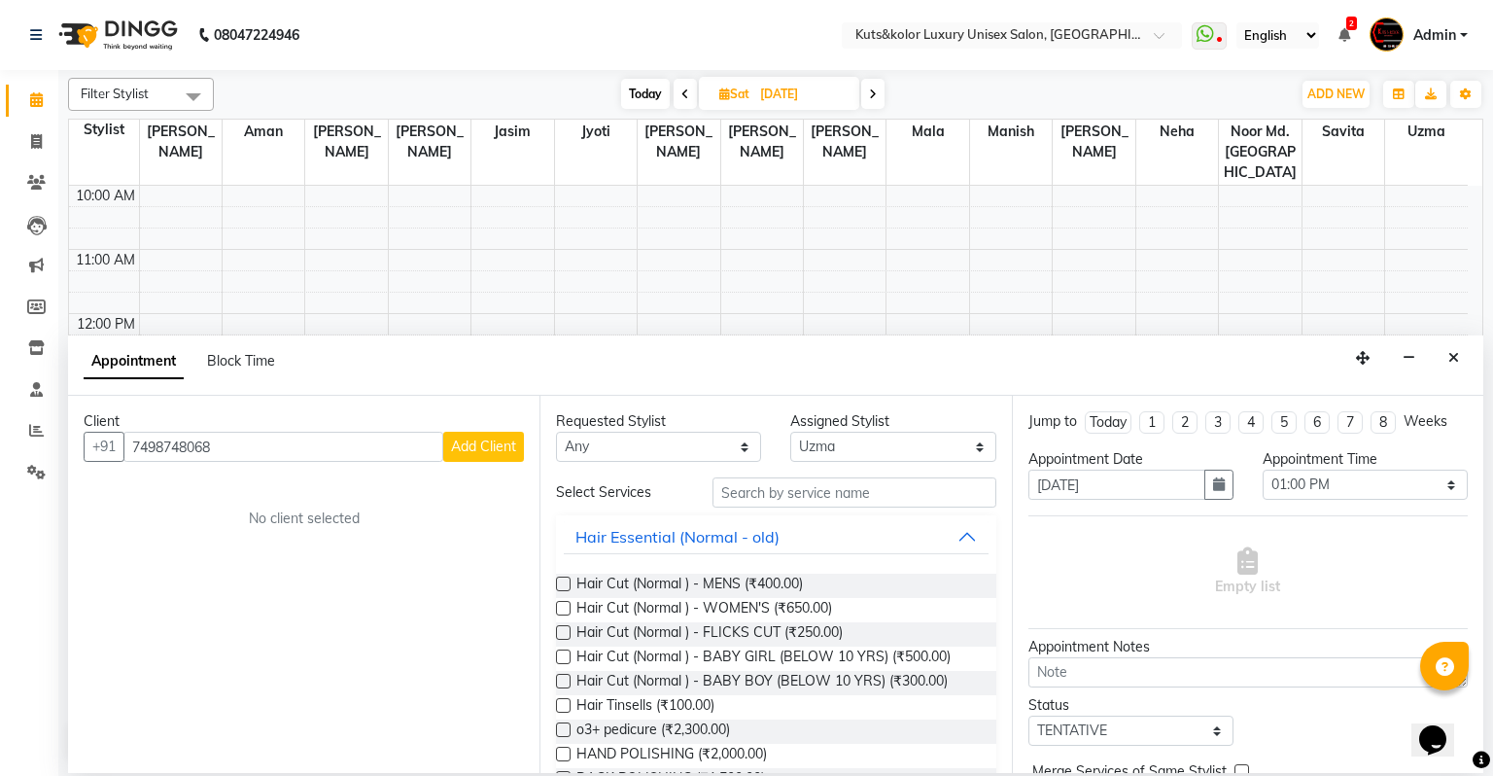
type input "7498748068"
click at [475, 446] on span "Add Client" at bounding box center [483, 445] width 65 height 17
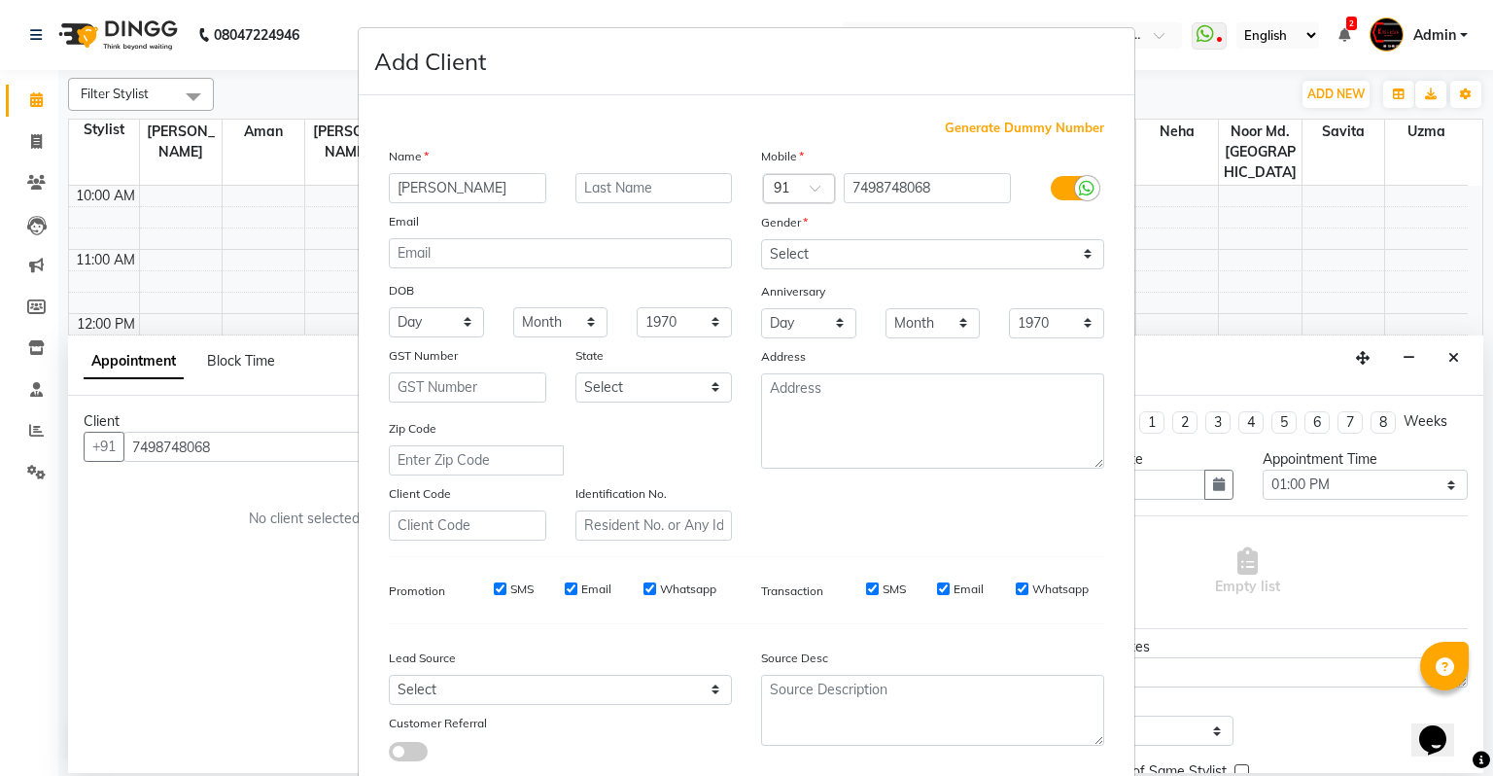
type input "[PERSON_NAME]"
click at [837, 255] on select "Select [DEMOGRAPHIC_DATA] [DEMOGRAPHIC_DATA] Other Prefer Not To Say" at bounding box center [932, 254] width 343 height 30
select select "[DEMOGRAPHIC_DATA]"
click at [761, 240] on select "Select [DEMOGRAPHIC_DATA] [DEMOGRAPHIC_DATA] Other Prefer Not To Say" at bounding box center [932, 254] width 343 height 30
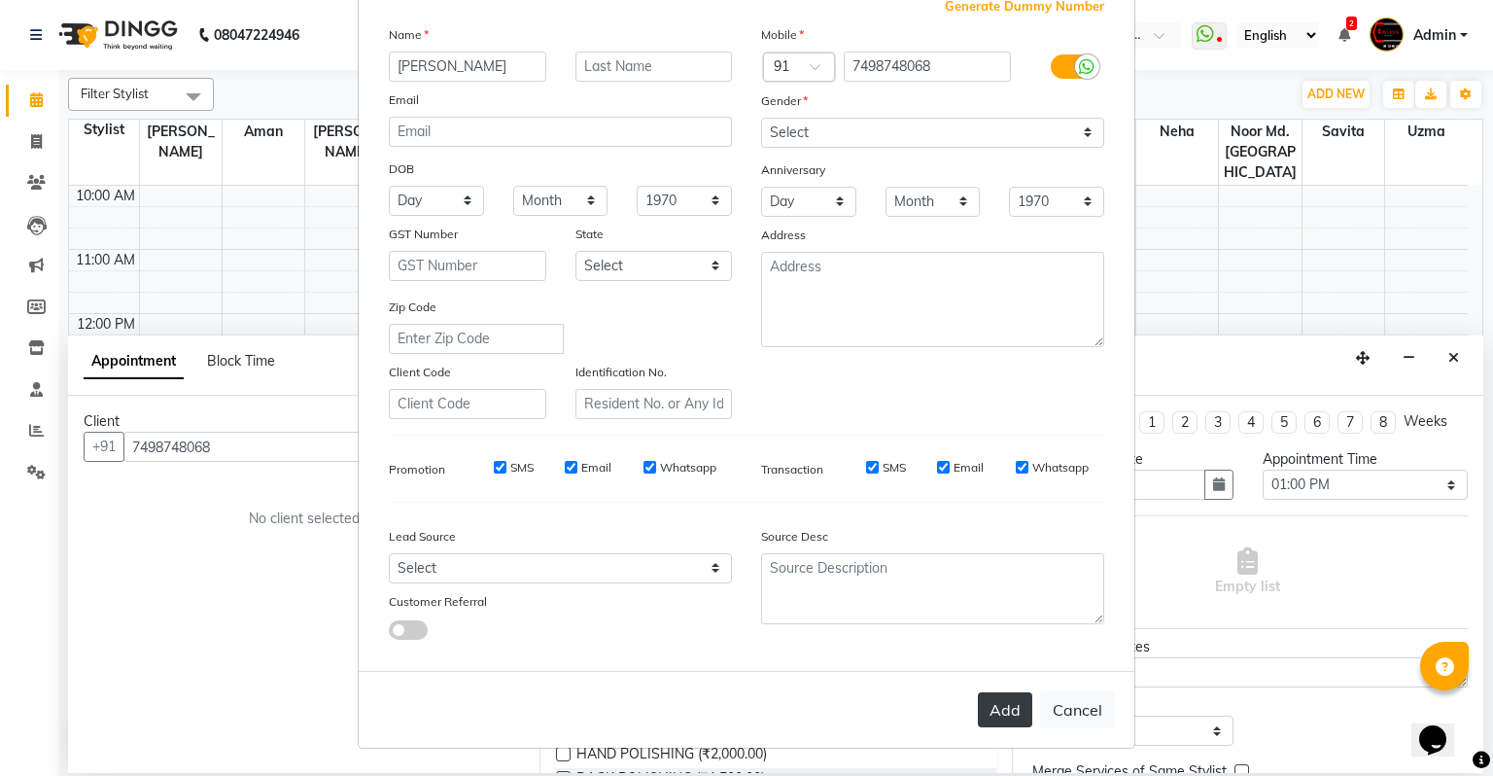
click at [988, 711] on button "Add" at bounding box center [1005, 709] width 54 height 35
select select
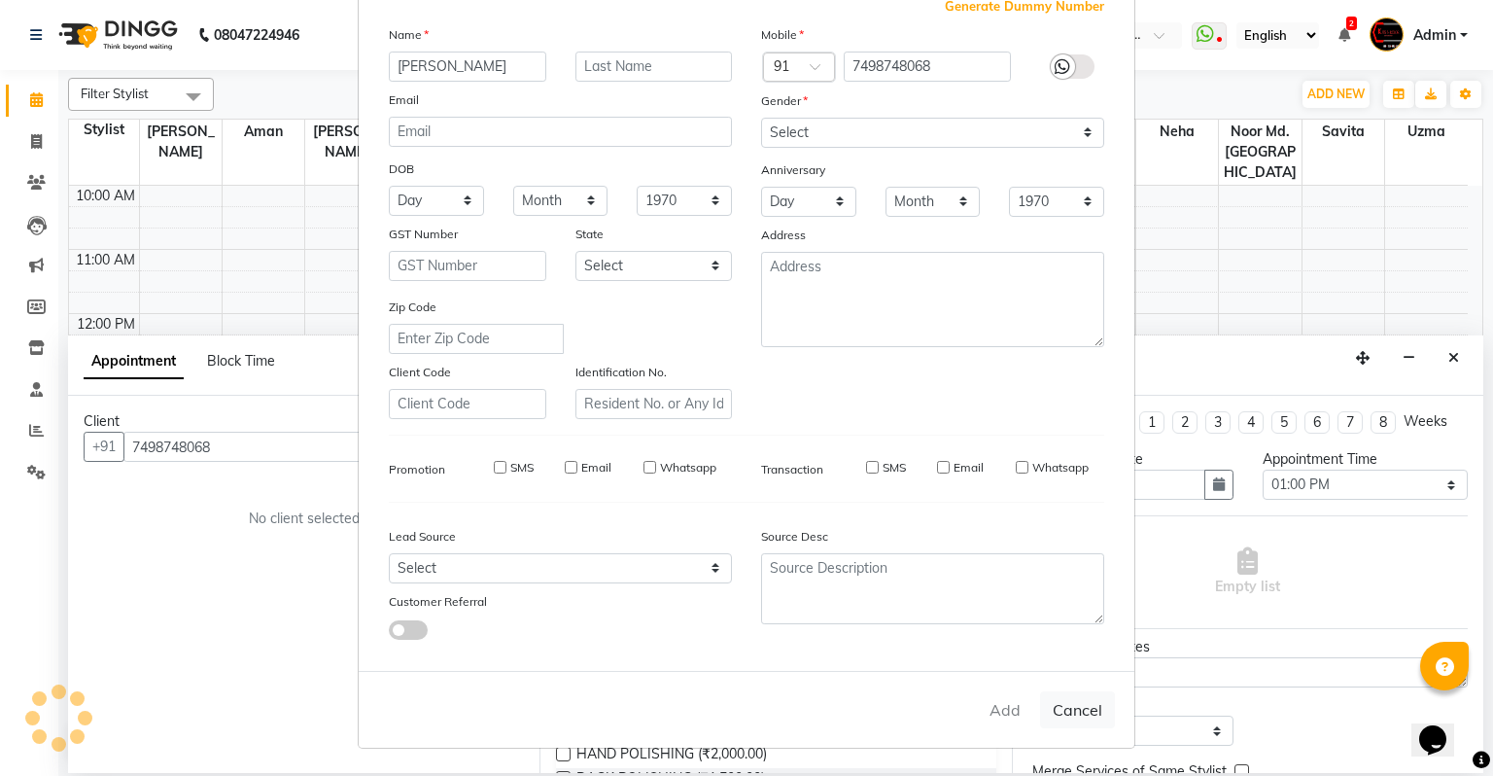
select select
checkbox input "false"
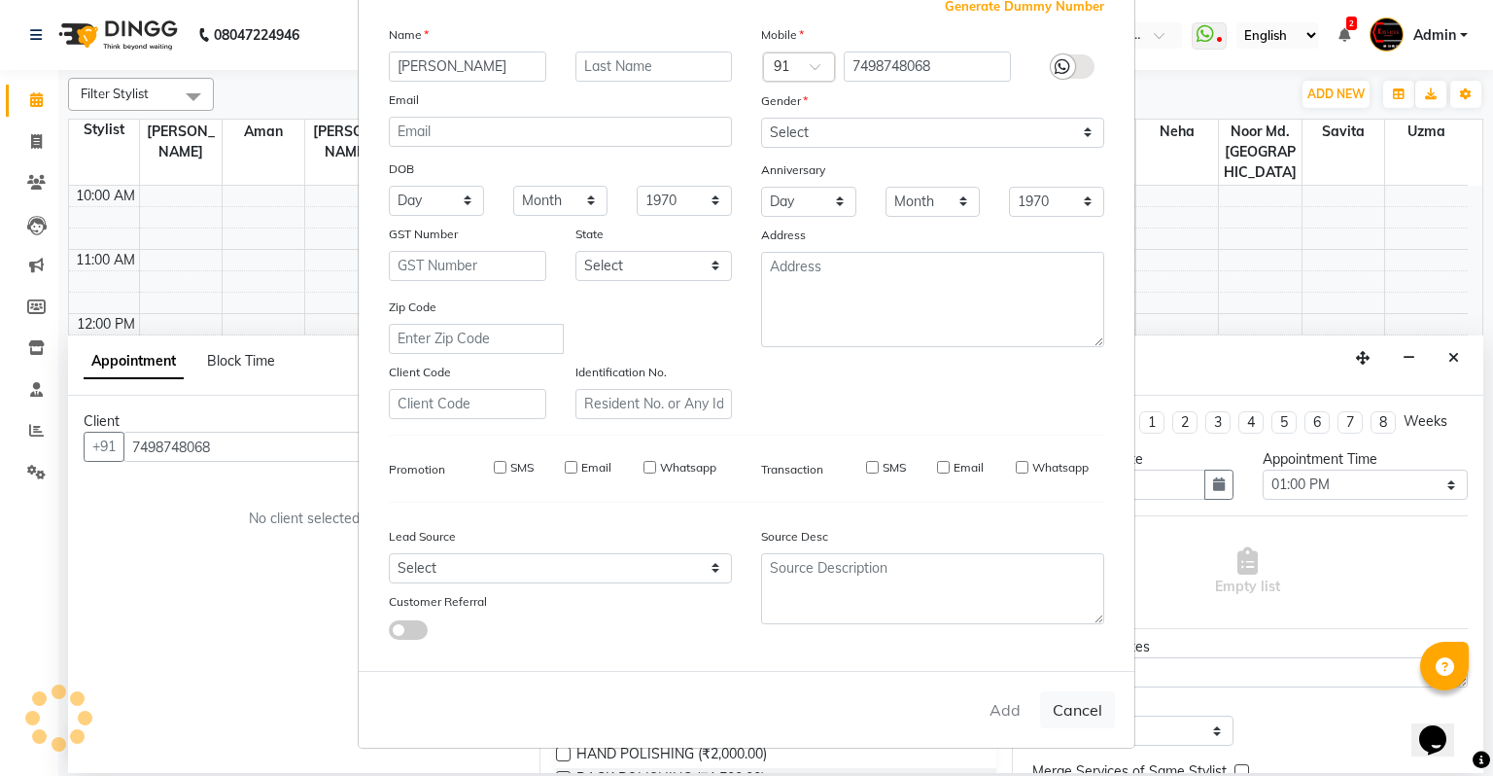
checkbox input "false"
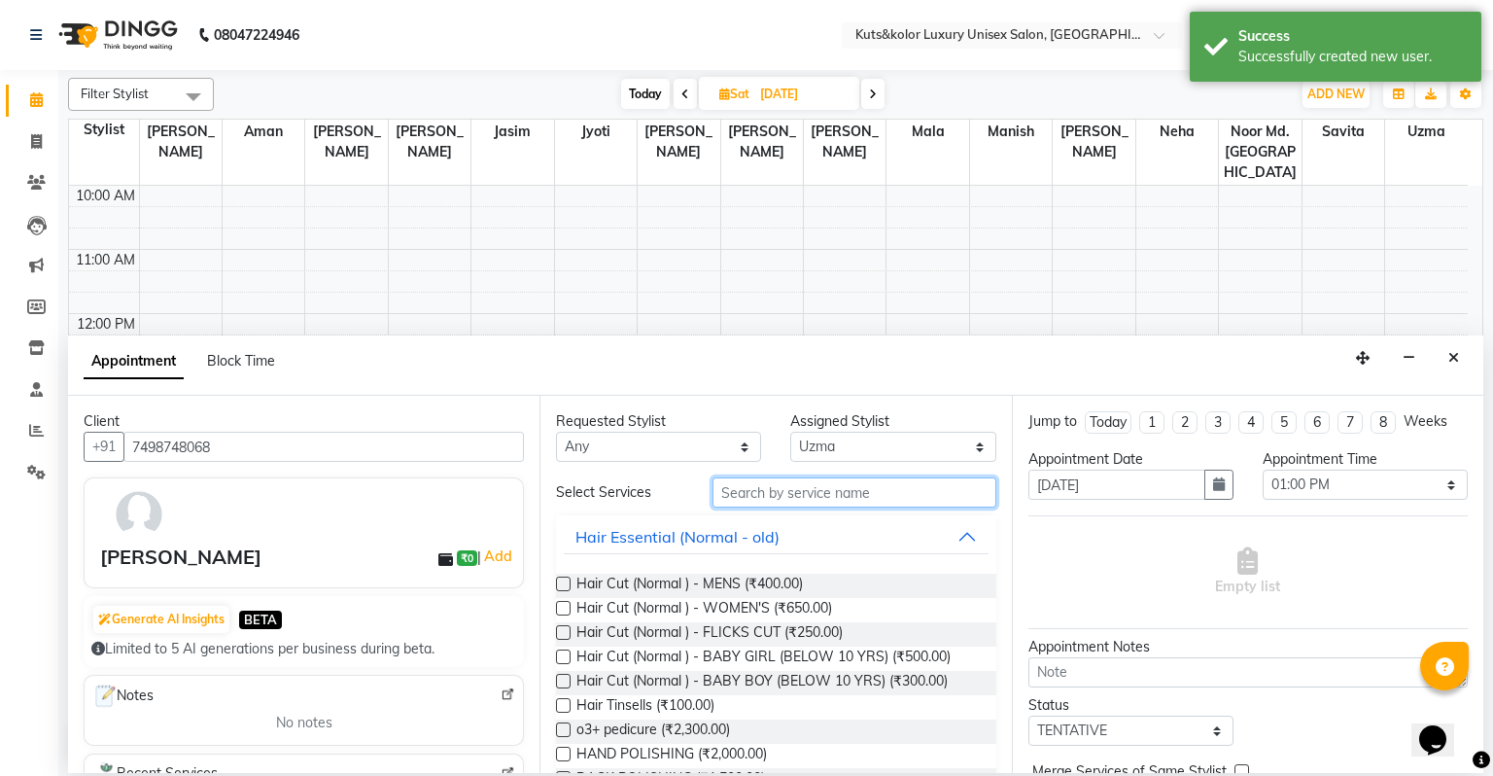
click at [740, 500] on input "text" at bounding box center [854, 492] width 284 height 30
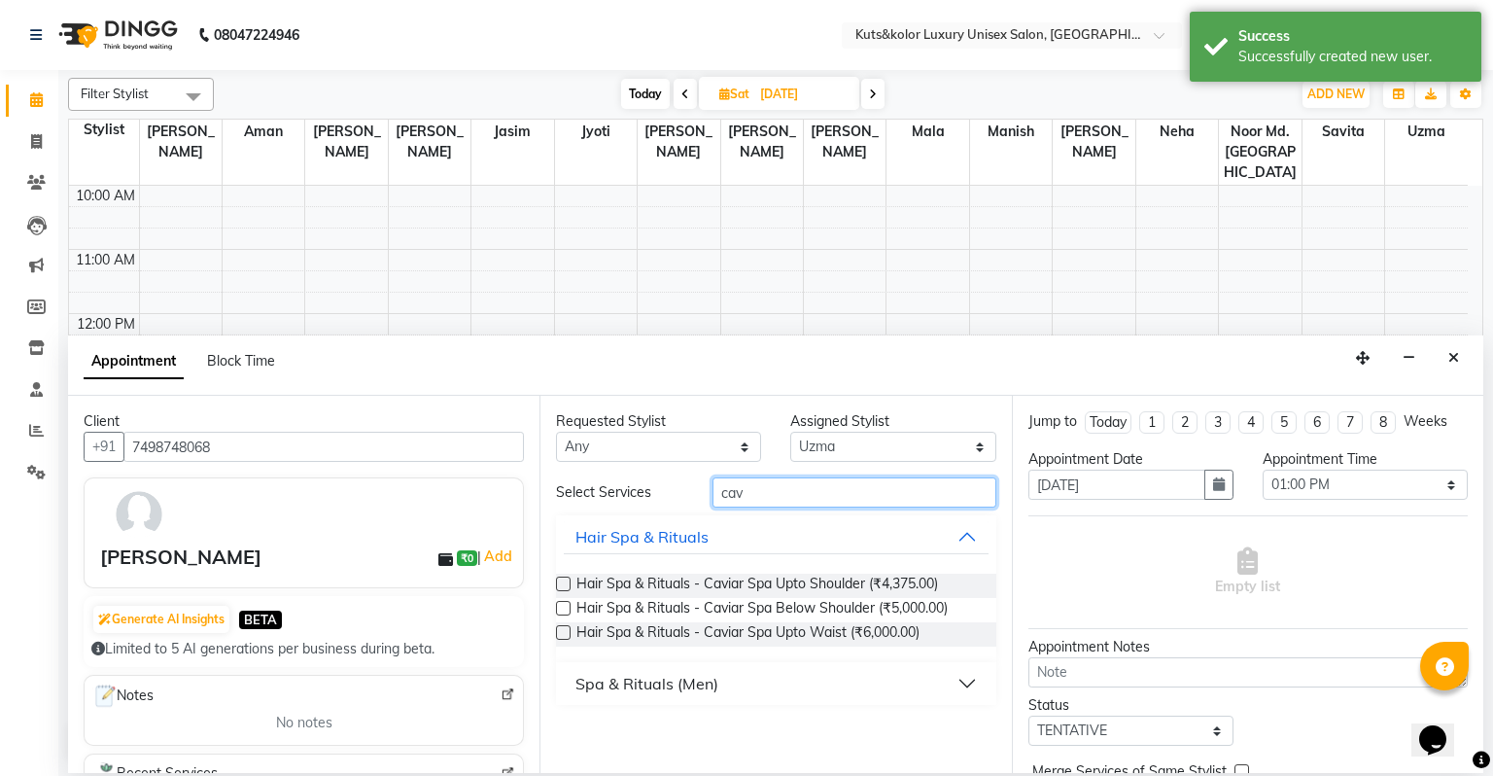
type input "cav"
click at [564, 586] on label at bounding box center [563, 583] width 15 height 15
click at [564, 586] on input "checkbox" at bounding box center [562, 585] width 13 height 13
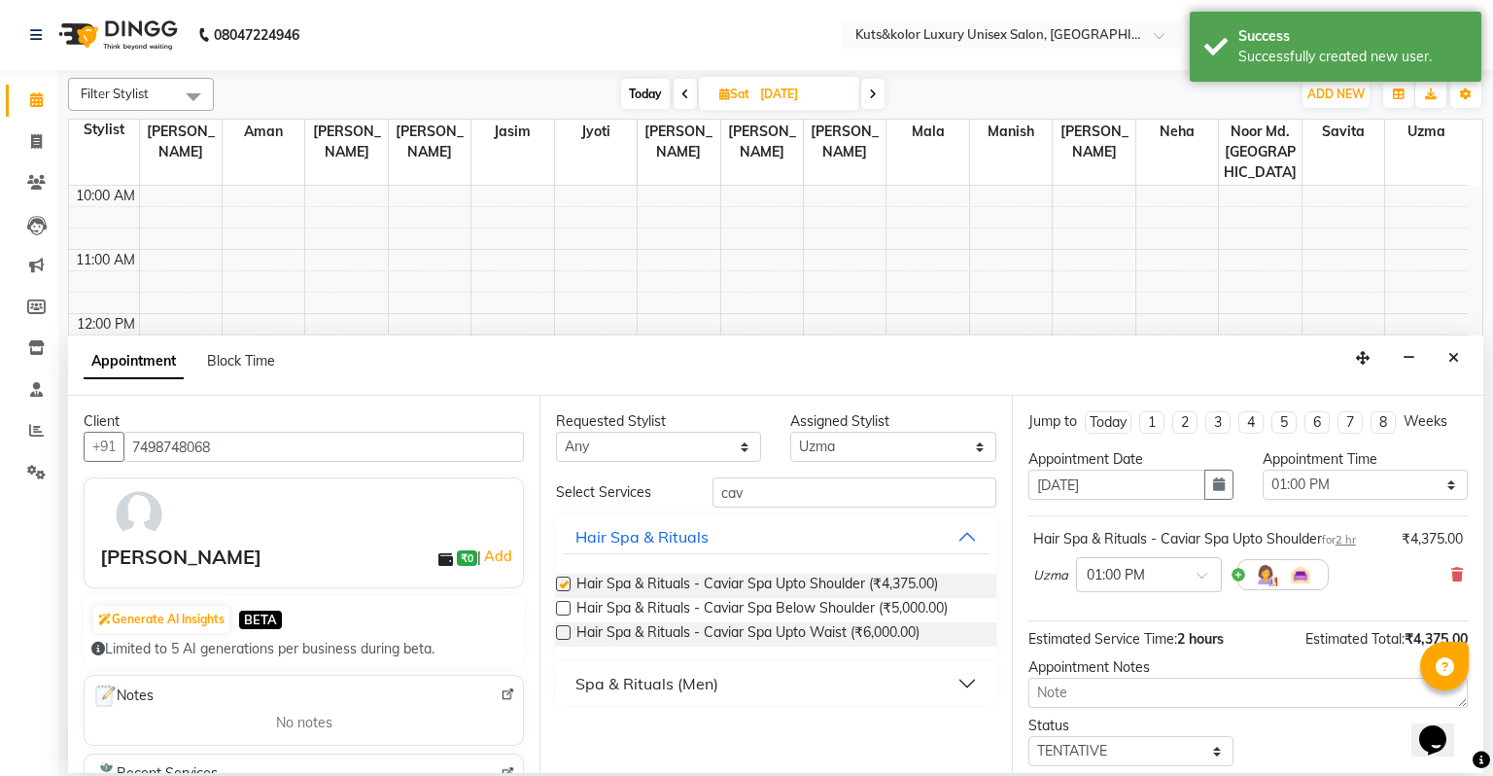
checkbox input "false"
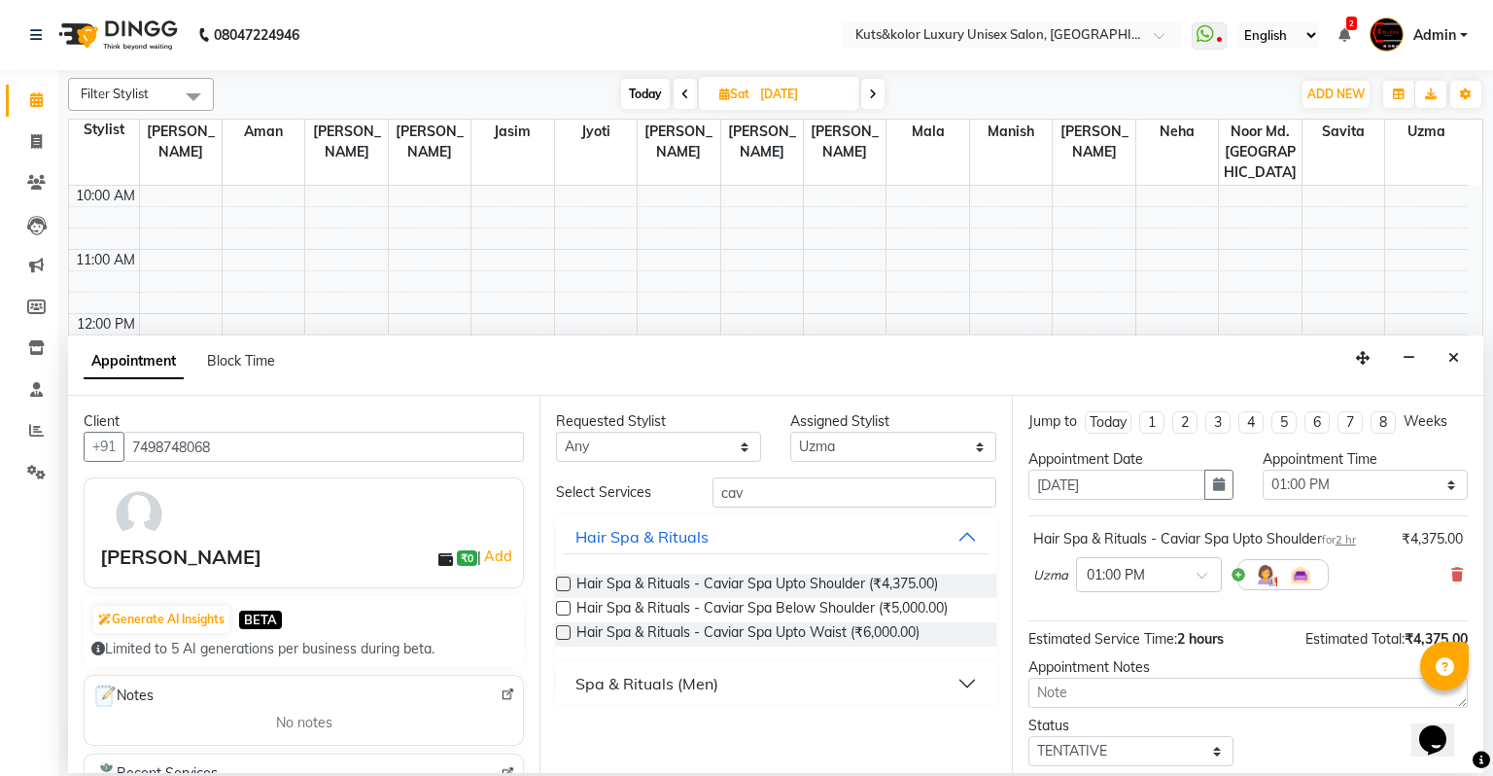
scroll to position [114, 0]
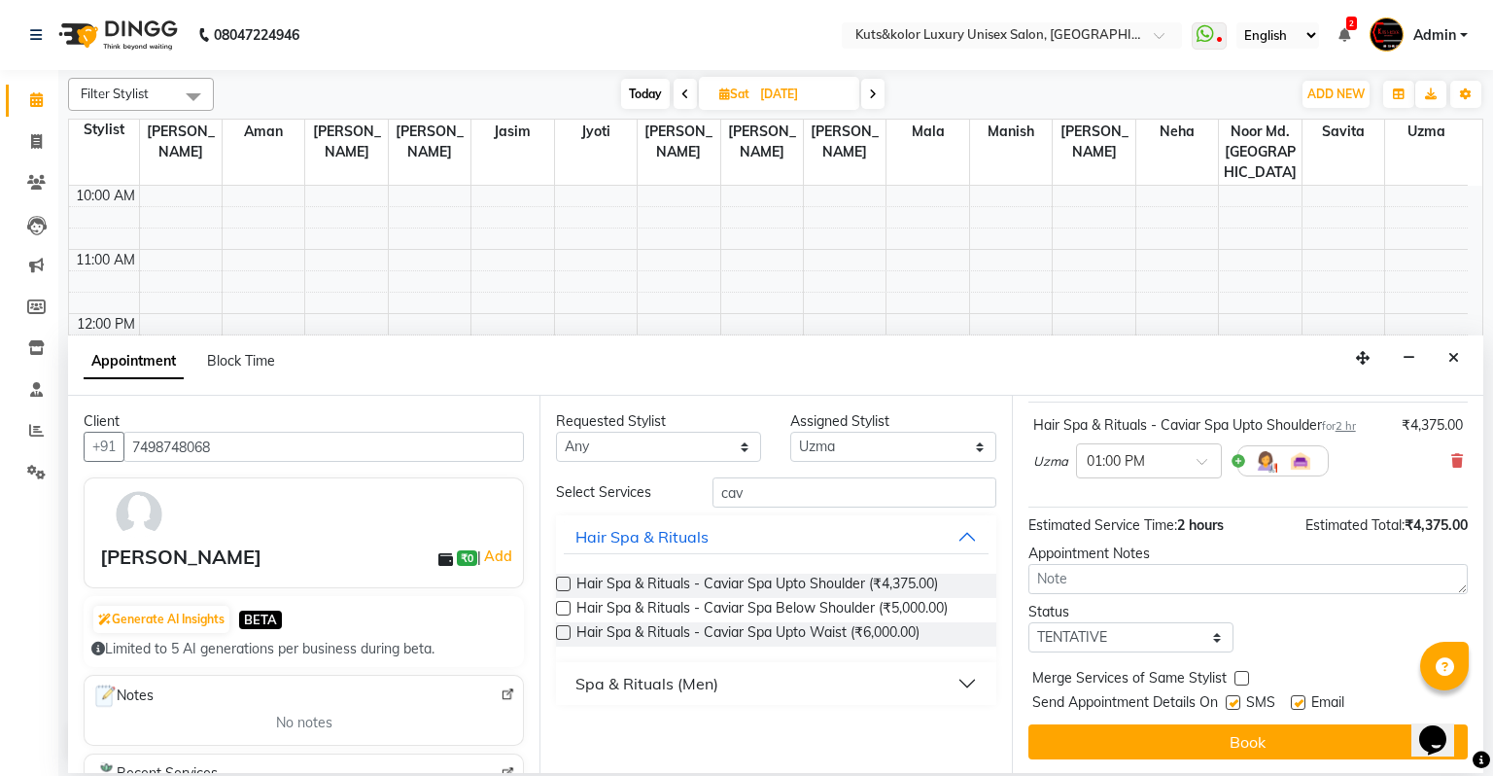
click at [1229, 704] on label at bounding box center [1233, 702] width 15 height 15
click at [1229, 704] on input "checkbox" at bounding box center [1232, 704] width 13 height 13
checkbox input "false"
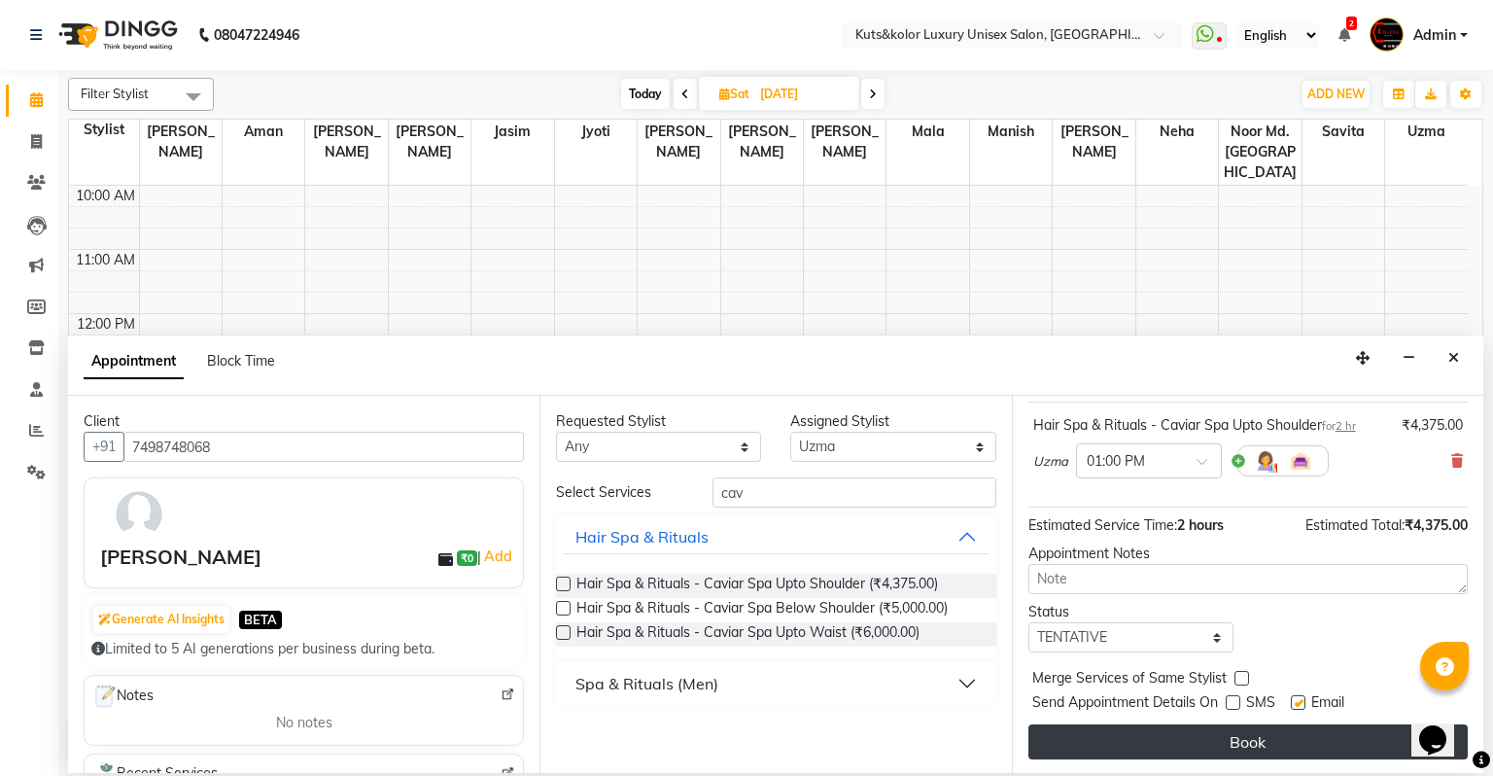
click at [1229, 729] on button "Book" at bounding box center [1247, 741] width 439 height 35
